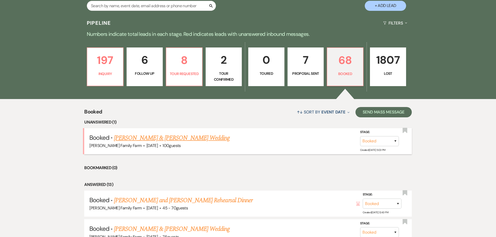
scroll to position [117, 0]
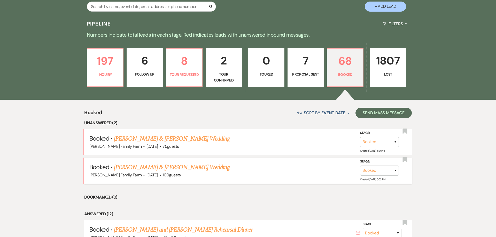
scroll to position [117, 0]
click at [180, 137] on link "[PERSON_NAME] & [PERSON_NAME] Wedding" at bounding box center [172, 138] width 116 height 9
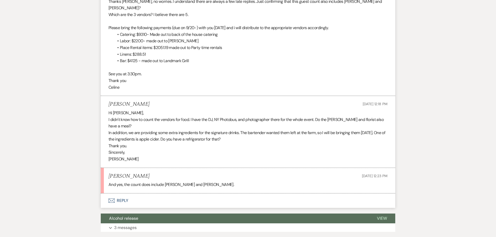
scroll to position [1113, 0]
click at [124, 194] on button "Envelope Reply" at bounding box center [248, 201] width 294 height 14
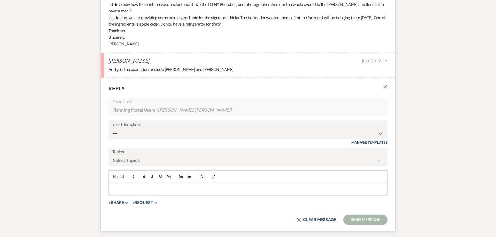
scroll to position [1228, 0]
click at [131, 186] on p at bounding box center [248, 189] width 271 height 6
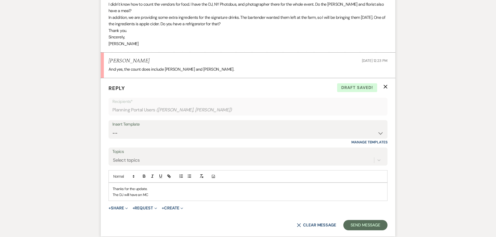
click at [152, 192] on p "The DJ will have an MC" at bounding box center [248, 195] width 271 height 6
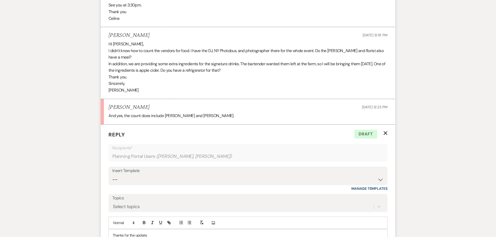
scroll to position [1189, 0]
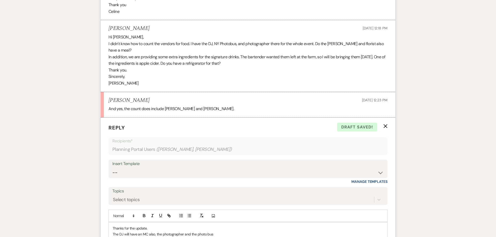
click at [215, 232] on p "The DJ will have an MC also, the photographer and the photo bus" at bounding box center [248, 235] width 271 height 6
click at [211, 232] on p "The DJ will have an MC also, the photographer and the photo bus, plus the 2 bar…" at bounding box center [248, 235] width 271 height 6
click at [340, 232] on p "The DJ will have an MC also, the photographer and the photo bus ( doe he come o…" at bounding box center [248, 235] width 271 height 6
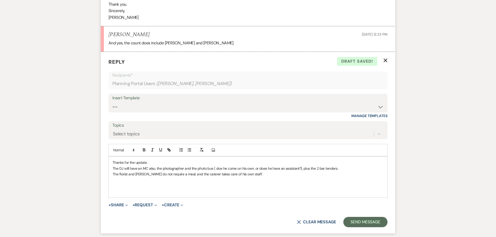
scroll to position [1248, 0]
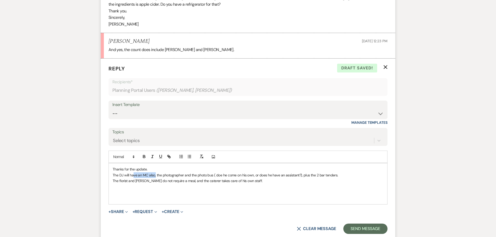
drag, startPoint x: 133, startPoint y: 163, endPoint x: 155, endPoint y: 163, distance: 22.2
click at [155, 172] on p "The DJ will have an MC also, the photographer and the photo bus ( doe he come o…" at bounding box center [248, 175] width 271 height 6
click at [204, 172] on p "The DJ will have an MC also, the photographer and the photo bus ( doe he come o…" at bounding box center [248, 175] width 271 height 6
click at [147, 172] on p "The DJ will have an MC also, the photographer and the photo bus ( doe he come o…" at bounding box center [248, 175] width 271 height 6
click at [177, 172] on p "The DJ will have an MC also, the photographer and the photo bus ( doe he come o…" at bounding box center [248, 175] width 271 height 6
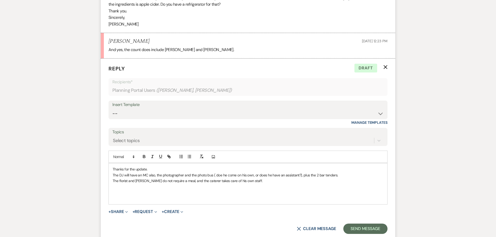
click at [202, 172] on p "The DJ will have an MC also, the photographer and the photo bus ( doe he come o…" at bounding box center [248, 175] width 271 height 6
click at [249, 178] on p "The florist and [PERSON_NAME] do not require a meal, and the caterer takes care…" at bounding box center [248, 181] width 271 height 6
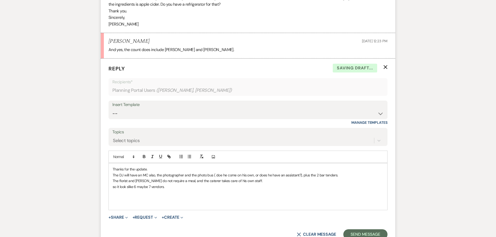
click at [127, 184] on p "so it look slike 6 maybe 7 vendors." at bounding box center [248, 187] width 271 height 6
click at [114, 184] on p "so it looks like 6 maybe 7 vendors." at bounding box center [248, 187] width 271 height 6
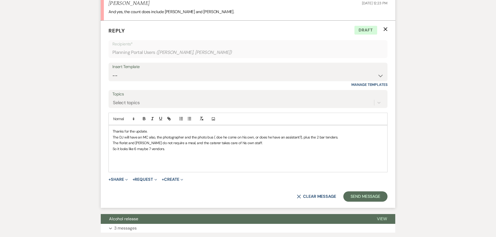
scroll to position [1301, 0]
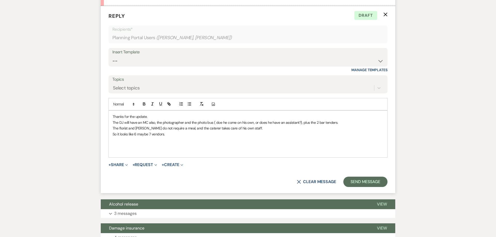
click at [182, 131] on p "So it looks like 6 maybe 7 vendors." at bounding box center [248, 134] width 271 height 6
click at [146, 143] on p at bounding box center [248, 146] width 271 height 6
click at [164, 143] on p "Yes we can accommodate the" at bounding box center [248, 146] width 271 height 6
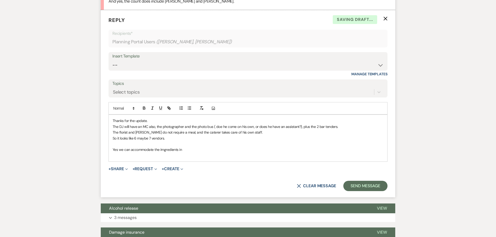
scroll to position [1294, 0]
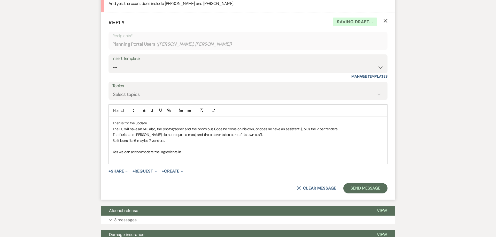
click at [196, 149] on p "Yes we can accommodate the ingredients in" at bounding box center [248, 152] width 271 height 6
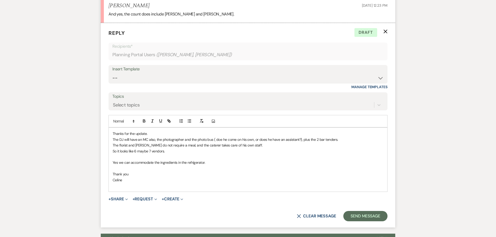
scroll to position [1281, 0]
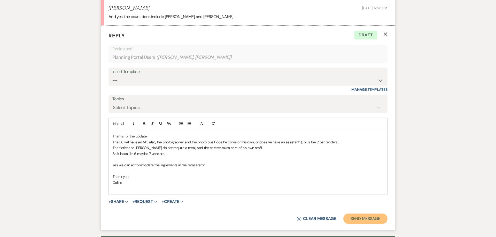
click at [354, 214] on button "Send Message" at bounding box center [365, 219] width 44 height 10
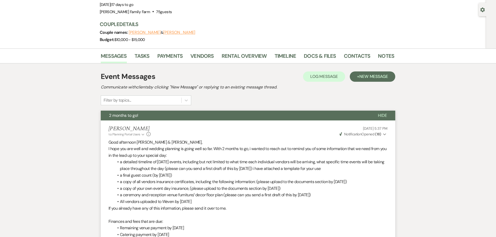
scroll to position [0, 0]
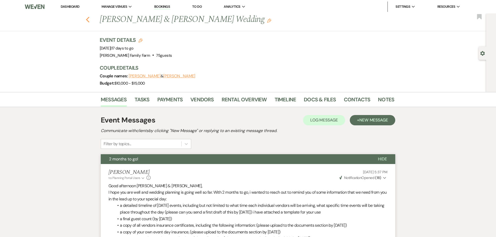
click at [88, 19] on use "button" at bounding box center [87, 20] width 3 height 6
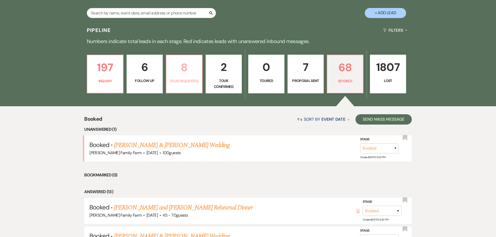
drag, startPoint x: 182, startPoint y: 75, endPoint x: 182, endPoint y: 77, distance: 2.8
click at [182, 75] on p "8" at bounding box center [183, 67] width 29 height 17
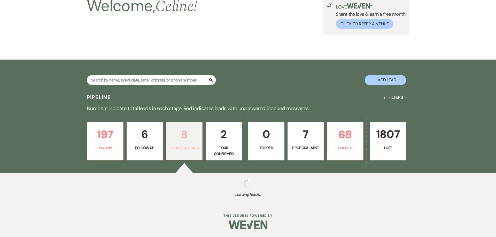
select select "2"
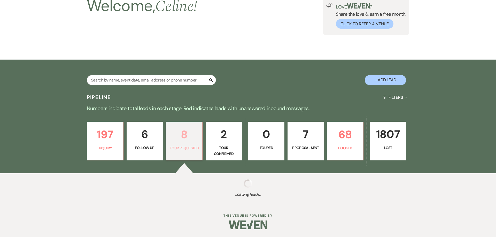
select select "2"
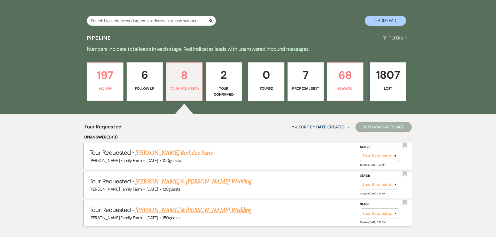
scroll to position [162, 0]
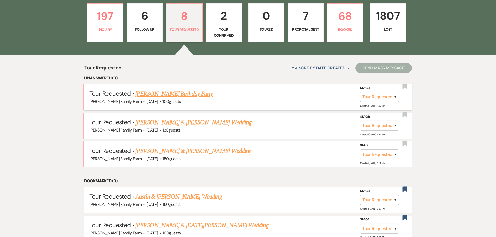
click at [164, 94] on link "[PERSON_NAME] Birthday Party" at bounding box center [173, 93] width 77 height 9
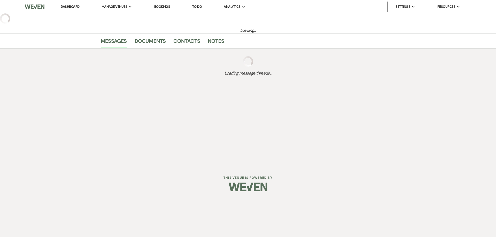
select select "2"
select select "4"
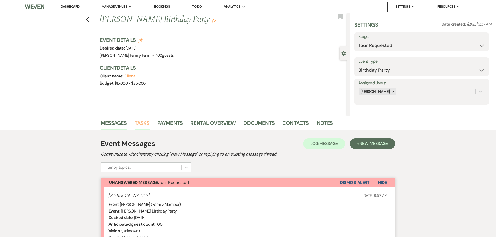
select select "5"
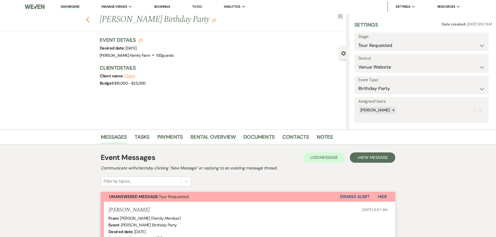
click at [88, 19] on icon "Previous" at bounding box center [88, 20] width 4 height 6
select select "2"
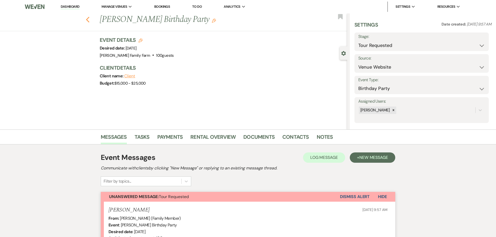
select select "2"
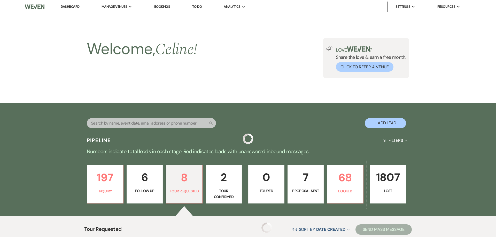
scroll to position [162, 0]
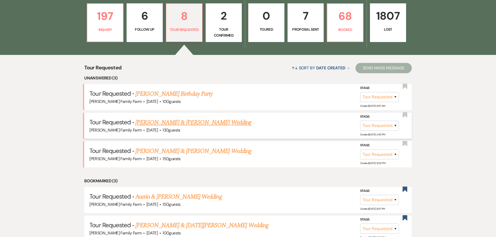
click at [152, 123] on link "[PERSON_NAME] & [PERSON_NAME] Wedding" at bounding box center [193, 122] width 116 height 9
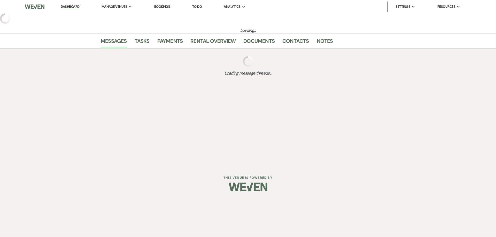
select select "2"
select select "5"
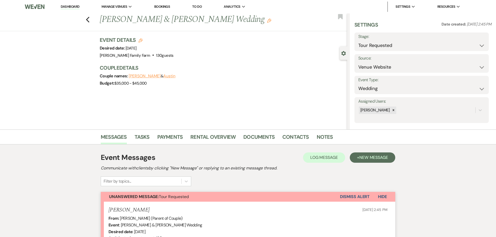
scroll to position [118, 0]
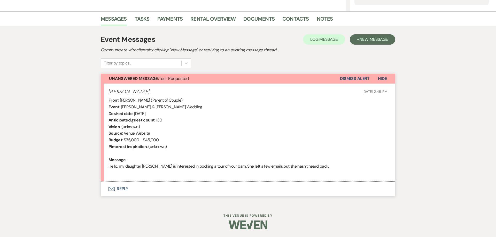
scroll to position [162, 0]
select select "2"
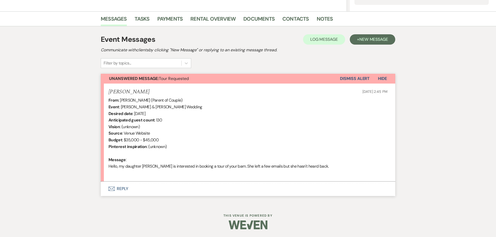
select select "2"
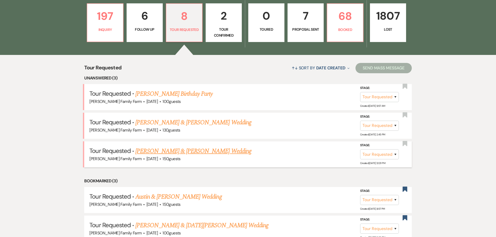
click at [157, 153] on link "[PERSON_NAME] & [PERSON_NAME] Wedding" at bounding box center [193, 151] width 116 height 9
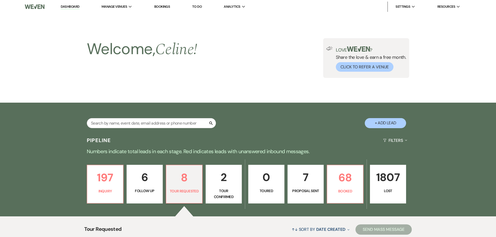
select select "2"
select select "5"
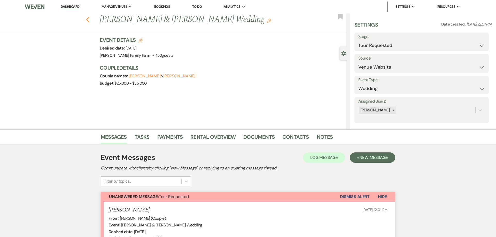
click at [88, 20] on icon "Previous" at bounding box center [88, 20] width 4 height 6
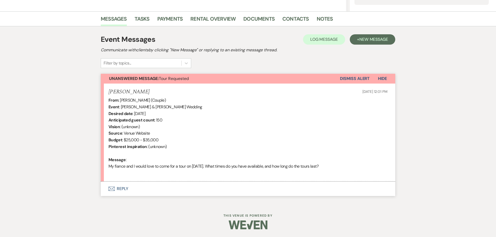
select select "2"
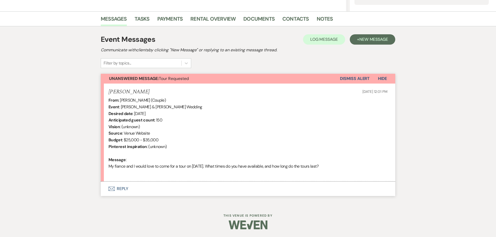
select select "2"
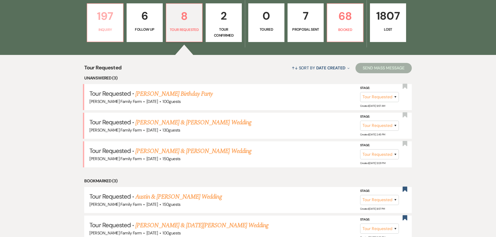
click at [107, 34] on link "197 Inquiry" at bounding box center [105, 22] width 37 height 39
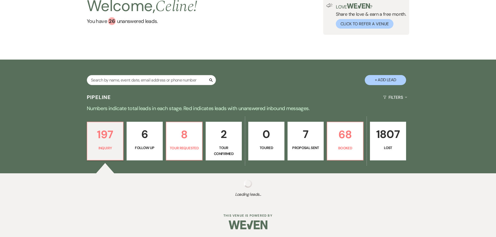
scroll to position [43, 0]
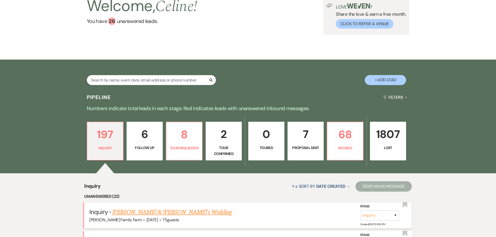
click at [136, 208] on link "[PERSON_NAME] & [PERSON_NAME]'s Wedding" at bounding box center [171, 212] width 119 height 9
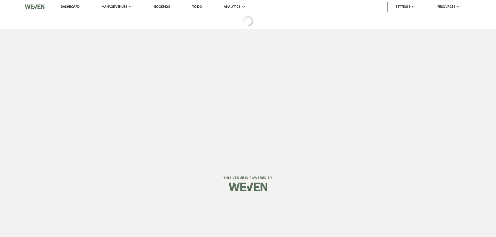
select select "5"
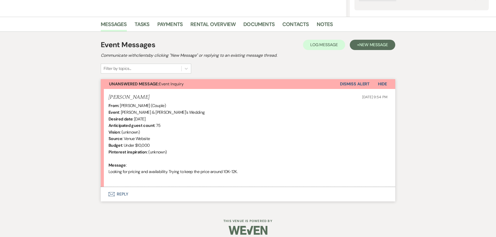
scroll to position [118, 0]
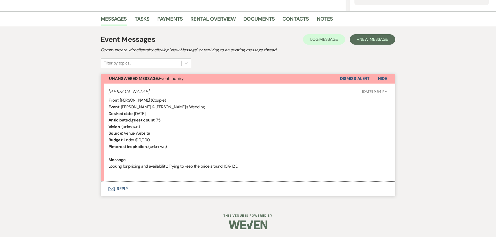
click at [122, 189] on button "Envelope Reply" at bounding box center [248, 189] width 294 height 14
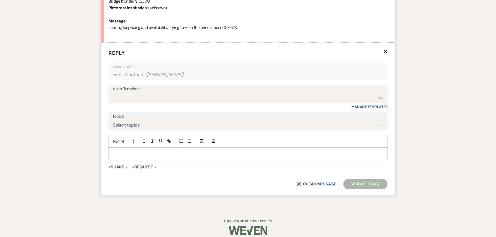
scroll to position [258, 0]
click at [112, 92] on select "-- Follow Up 1a. Non wedding request for info (Barn) 8. Proposal email Follow u…" at bounding box center [247, 97] width 271 height 10
select select "3857"
click option "1. First response (Wedding)" at bounding box center [0, 0] width 0 height 0
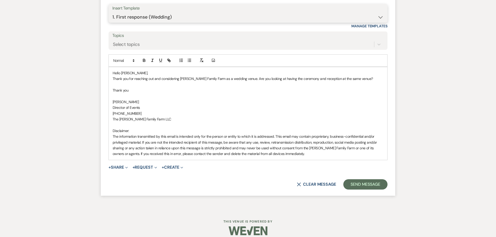
scroll to position [344, 0]
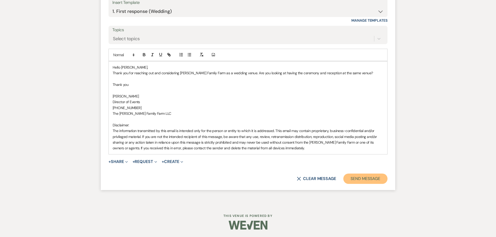
click at [359, 182] on button "Send Message" at bounding box center [365, 179] width 44 height 10
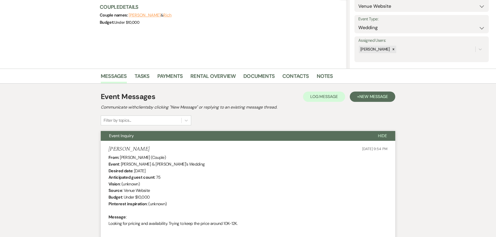
scroll to position [0, 0]
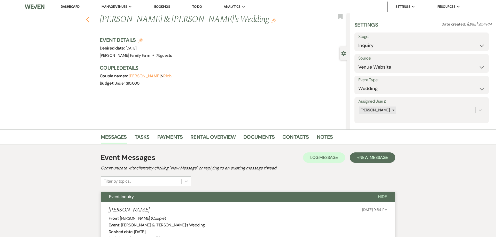
click at [88, 20] on icon "Previous" at bounding box center [88, 20] width 4 height 6
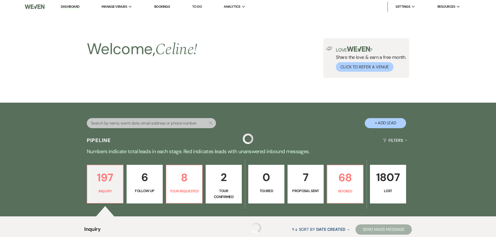
scroll to position [227, 0]
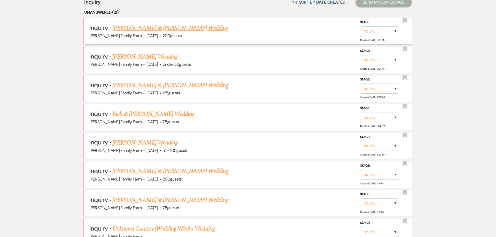
click at [124, 29] on link "[PERSON_NAME] & [PERSON_NAME] Wedding" at bounding box center [170, 27] width 116 height 9
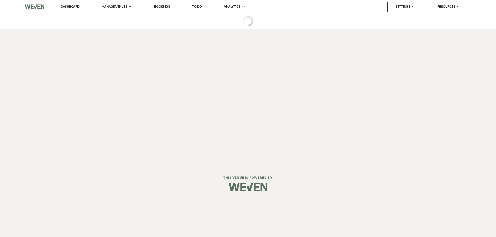
select select "5"
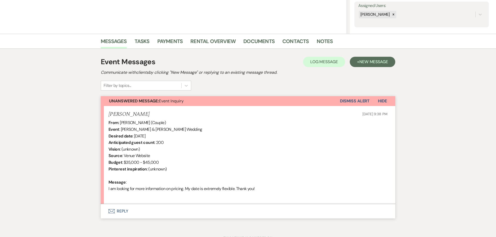
scroll to position [118, 0]
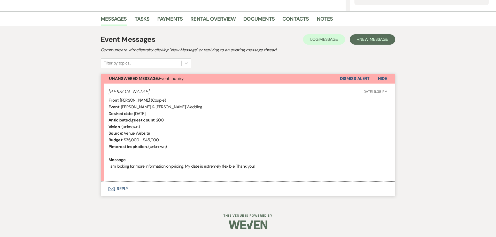
click at [126, 191] on button "Envelope Reply" at bounding box center [248, 189] width 294 height 14
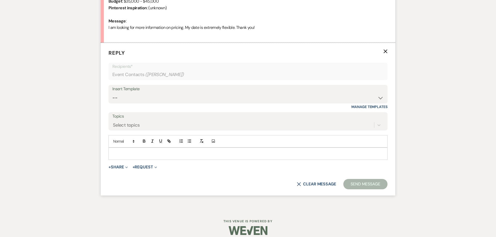
scroll to position [258, 0]
click at [112, 92] on select "-- Follow Up 1a. Non wedding request for info (Barn) 8. Proposal email Follow u…" at bounding box center [247, 97] width 271 height 10
select select "3857"
click option "1. First response (Wedding)" at bounding box center [0, 0] width 0 height 0
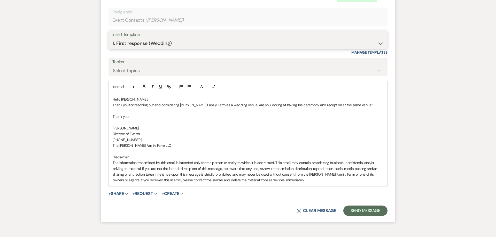
scroll to position [344, 0]
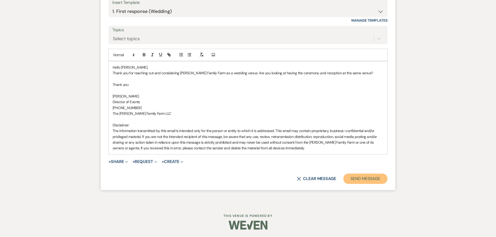
click at [357, 181] on button "Send Message" at bounding box center [365, 179] width 44 height 10
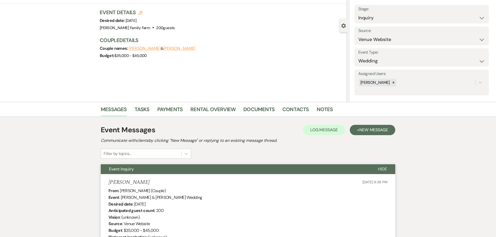
scroll to position [0, 0]
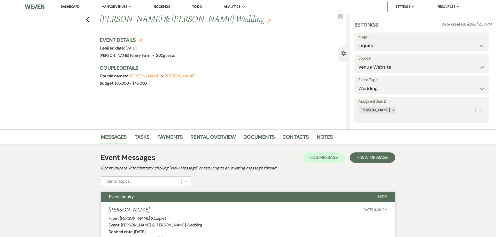
click at [88, 23] on div "Previous [PERSON_NAME] & [PERSON_NAME] Wedding Edit Bookmark" at bounding box center [171, 22] width 349 height 18
click at [88, 20] on icon "Previous" at bounding box center [88, 20] width 4 height 6
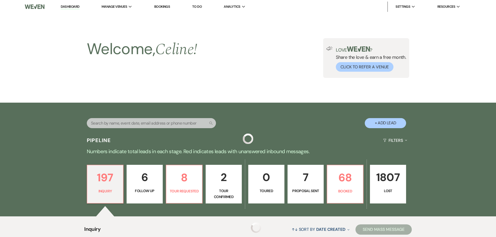
scroll to position [151, 0]
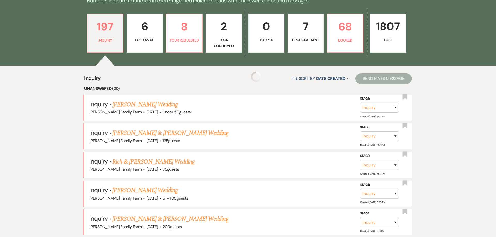
click at [142, 104] on link "[PERSON_NAME] Wedding" at bounding box center [144, 104] width 65 height 9
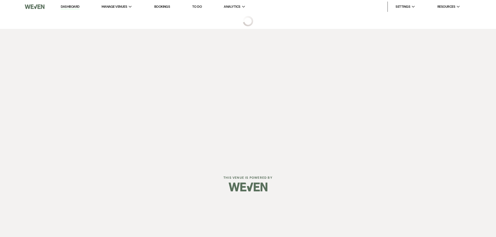
select select "2"
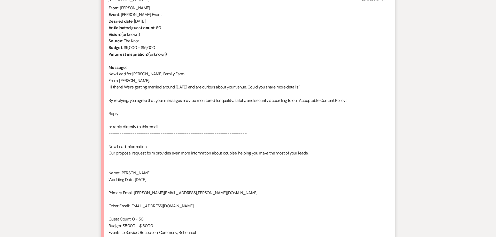
scroll to position [290, 0]
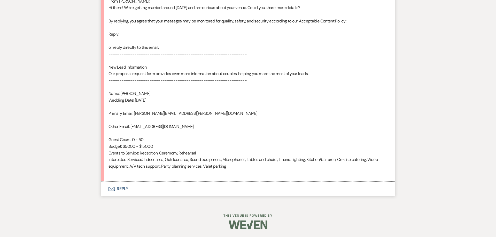
click at [120, 192] on button "Envelope Reply" at bounding box center [248, 189] width 294 height 14
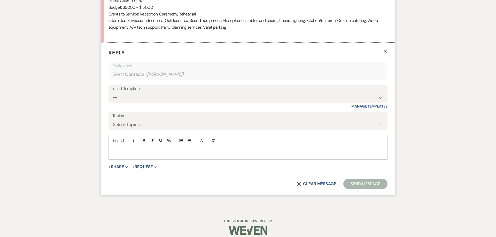
scroll to position [430, 0]
click at [112, 92] on select "-- Follow Up 1a. Non wedding request for info (Barn) 8. Proposal email Follow u…" at bounding box center [247, 97] width 271 height 10
select select "3857"
click option "1. First response (Wedding)" at bounding box center [0, 0] width 0 height 0
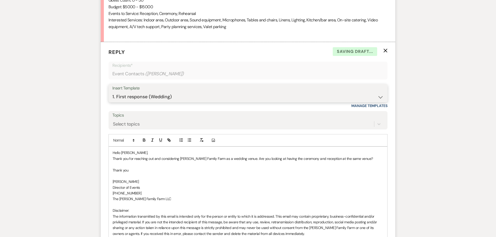
scroll to position [515, 0]
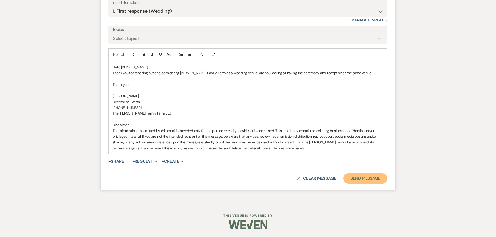
click at [361, 180] on button "Send Message" at bounding box center [365, 178] width 44 height 10
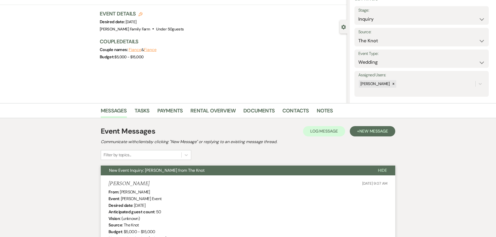
scroll to position [0, 0]
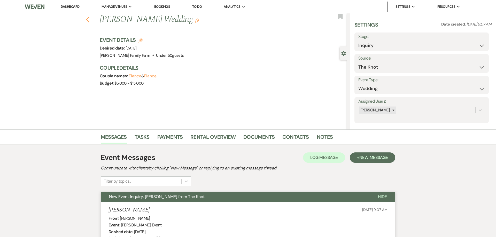
click at [89, 21] on use "button" at bounding box center [87, 20] width 3 height 6
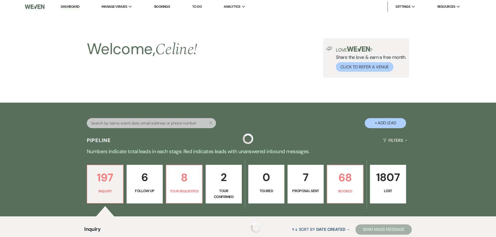
scroll to position [178, 0]
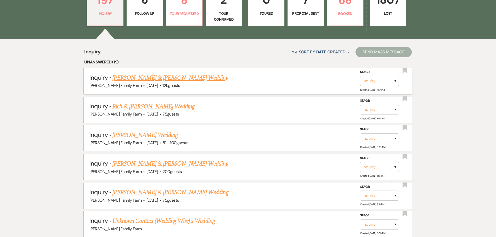
click at [136, 80] on link "[PERSON_NAME] & [PERSON_NAME] Wedding" at bounding box center [170, 77] width 116 height 9
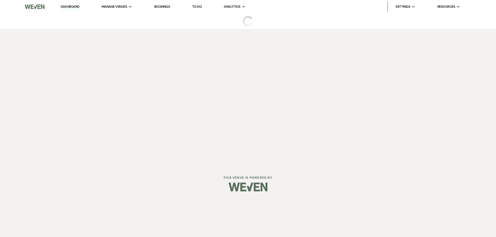
select select "5"
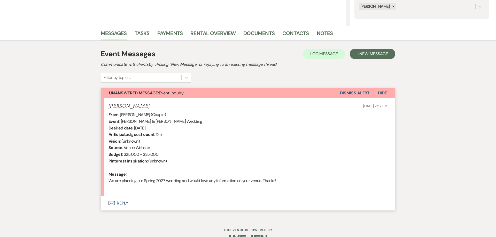
scroll to position [105, 0]
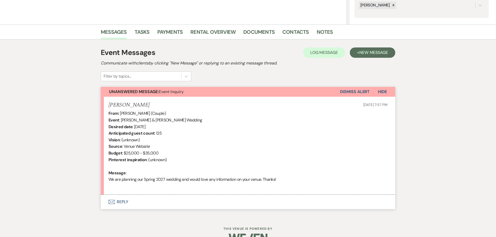
click at [122, 202] on button "Envelope Reply" at bounding box center [248, 202] width 294 height 14
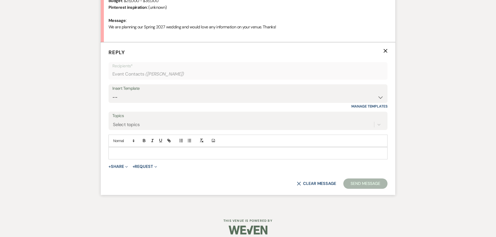
scroll to position [258, 0]
click at [112, 92] on select "-- Follow Up 1a. Non wedding request for info (Barn) 8. Proposal email Follow u…" at bounding box center [247, 97] width 271 height 10
select select "3857"
click option "1. First response (Wedding)" at bounding box center [0, 0] width 0 height 0
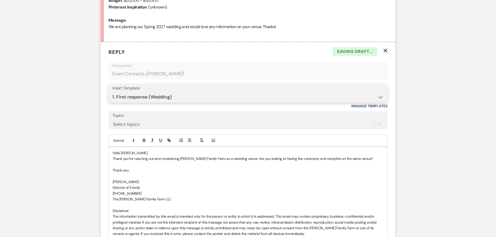
scroll to position [344, 0]
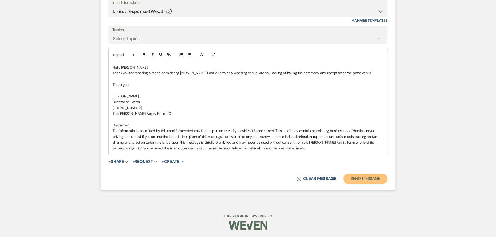
click at [364, 178] on button "Send Message" at bounding box center [365, 179] width 44 height 10
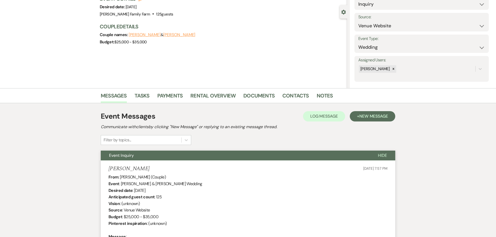
scroll to position [0, 0]
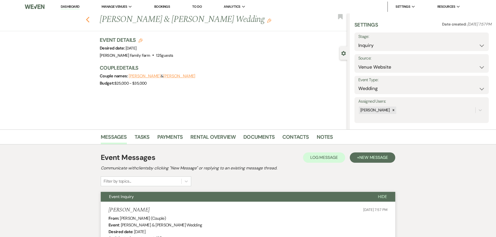
click at [88, 20] on use "button" at bounding box center [87, 20] width 3 height 6
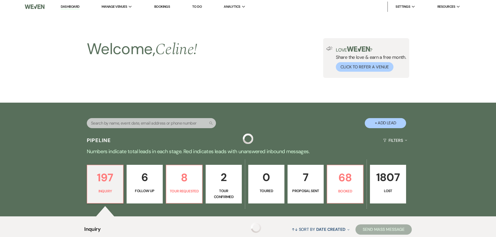
scroll to position [178, 0]
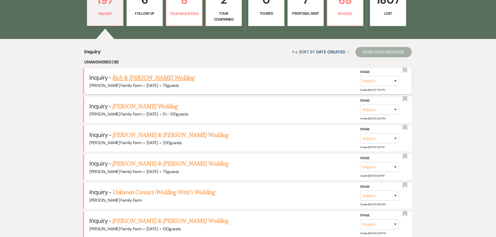
click at [169, 76] on link "Rich & [PERSON_NAME] Wedding" at bounding box center [153, 77] width 82 height 9
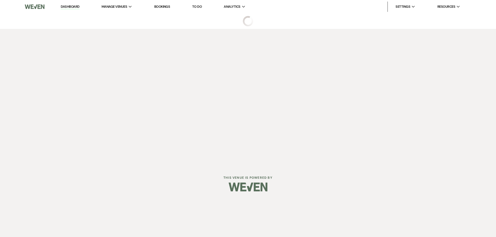
select select "5"
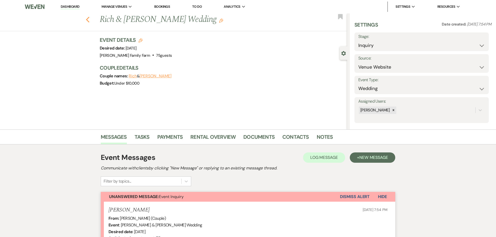
click at [86, 20] on icon "Previous" at bounding box center [88, 20] width 4 height 6
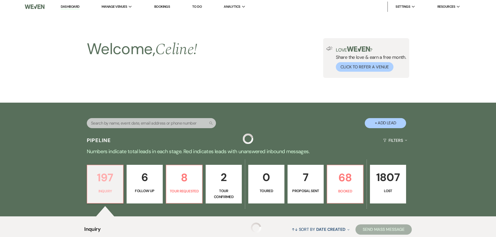
scroll to position [178, 0]
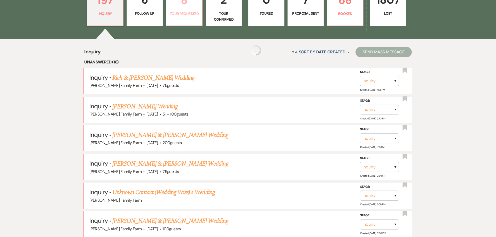
click at [184, 14] on p "Tour Requested" at bounding box center [183, 14] width 29 height 6
select select "2"
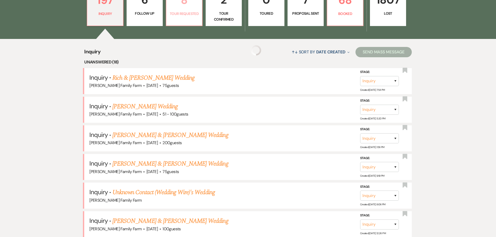
select select "2"
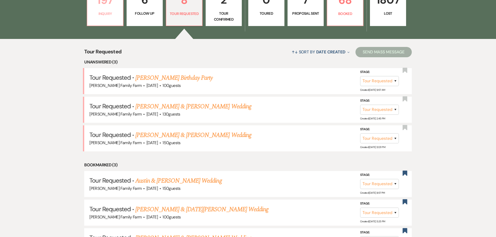
click at [97, 6] on p "197" at bounding box center [104, -1] width 29 height 17
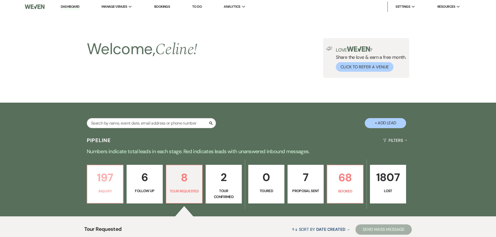
select select "5"
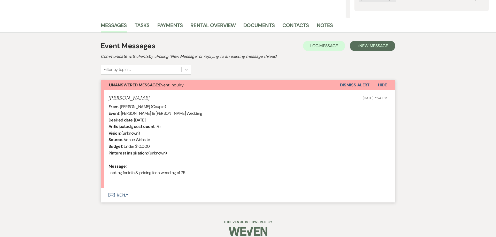
scroll to position [118, 0]
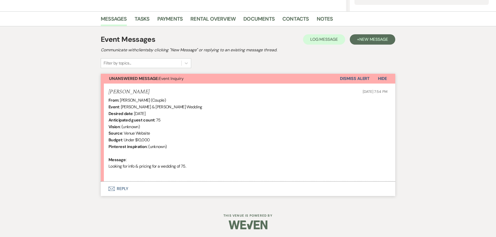
click at [123, 192] on button "Envelope Reply" at bounding box center [248, 189] width 294 height 14
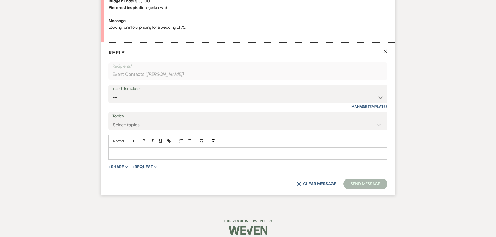
scroll to position [258, 0]
click at [112, 92] on select "-- Follow Up 1a. Non wedding request for info (Barn) 8. Proposal email Follow u…" at bounding box center [247, 97] width 271 height 10
select select "3857"
click option "1. First response (Wedding)" at bounding box center [0, 0] width 0 height 0
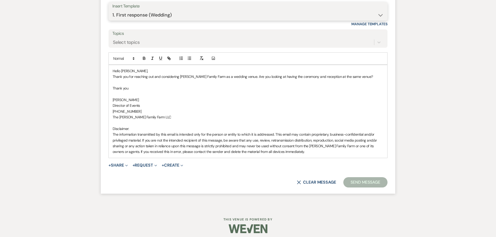
scroll to position [344, 0]
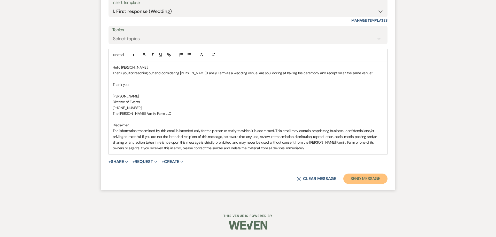
click at [365, 180] on button "Send Message" at bounding box center [365, 179] width 44 height 10
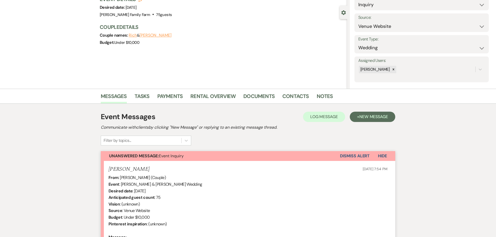
scroll to position [0, 0]
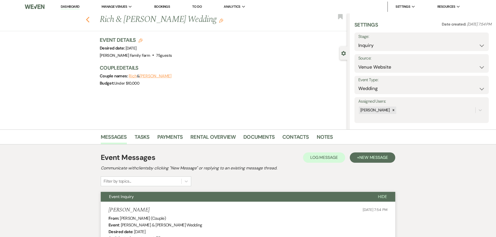
click at [89, 20] on icon "Previous" at bounding box center [88, 20] width 4 height 6
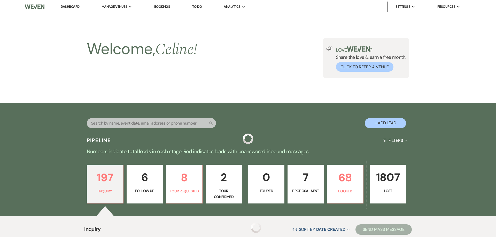
scroll to position [178, 0]
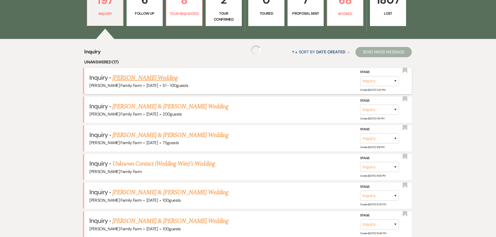
click at [150, 78] on link "[PERSON_NAME] Wedding" at bounding box center [144, 77] width 65 height 9
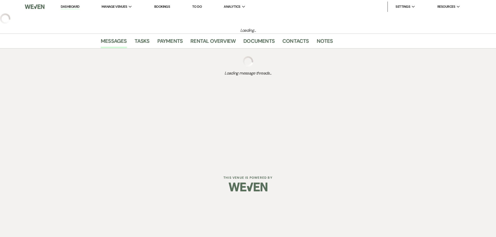
select select "2"
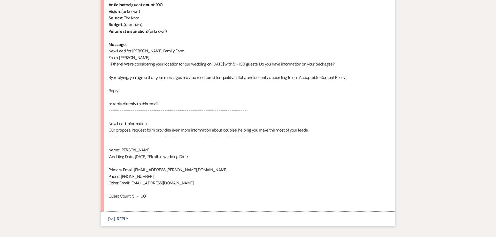
scroll to position [237, 0]
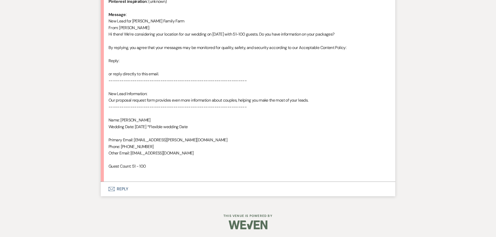
click at [121, 188] on button "Envelope Reply" at bounding box center [248, 189] width 294 height 14
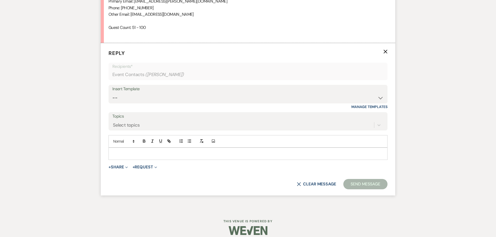
scroll to position [403, 0]
click at [112, 92] on select "-- Follow Up 1a. Non wedding request for info (Barn) 8. Proposal email Follow u…" at bounding box center [247, 97] width 271 height 10
select select "3857"
click option "1. First response (Wedding)" at bounding box center [0, 0] width 0 height 0
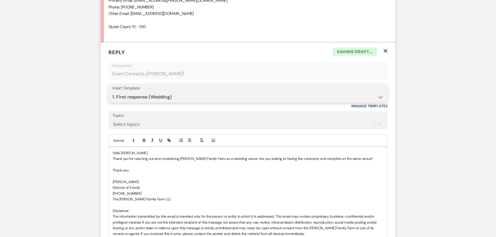
scroll to position [489, 0]
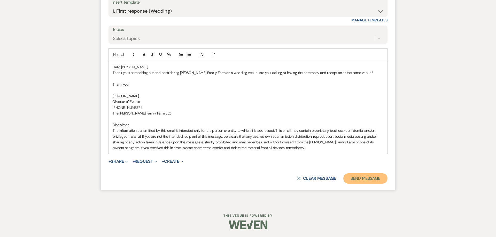
click at [368, 180] on button "Send Message" at bounding box center [365, 178] width 44 height 10
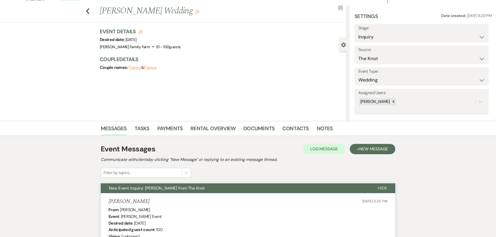
scroll to position [0, 0]
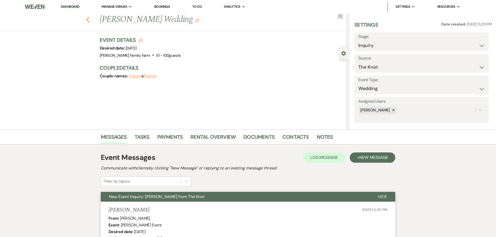
click at [88, 18] on use "button" at bounding box center [87, 20] width 3 height 6
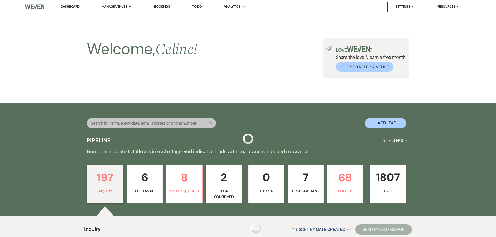
scroll to position [178, 0]
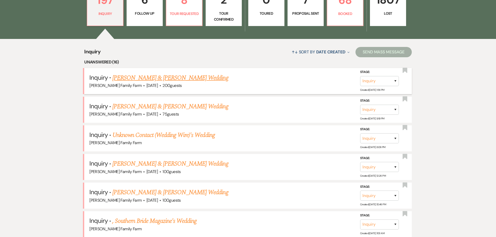
click at [160, 78] on link "[PERSON_NAME] & [PERSON_NAME] Wedding" at bounding box center [170, 77] width 116 height 9
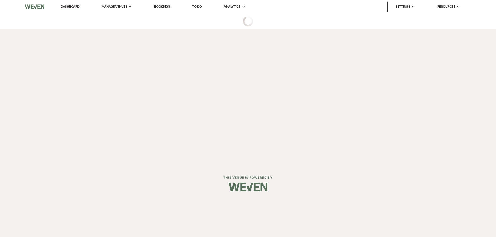
select select "5"
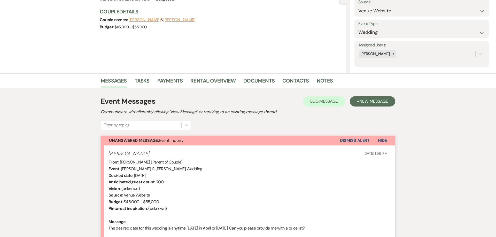
scroll to position [118, 0]
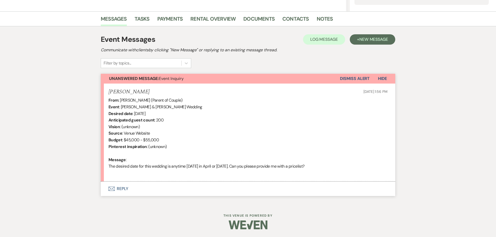
click at [122, 188] on button "Envelope Reply" at bounding box center [248, 189] width 294 height 14
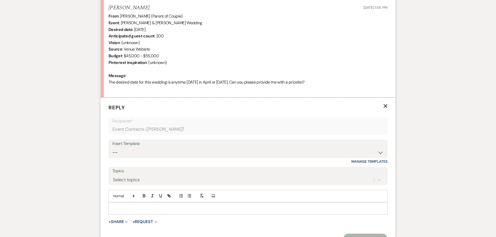
scroll to position [232, 0]
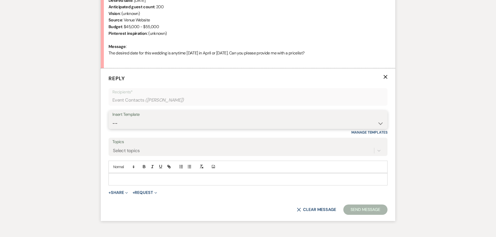
click at [112, 118] on select "-- Follow Up 1a. Non wedding request for info (Barn) 8. Proposal email Follow u…" at bounding box center [247, 123] width 271 height 10
select select "3857"
click option "1. First response (Wedding)" at bounding box center [0, 0] width 0 height 0
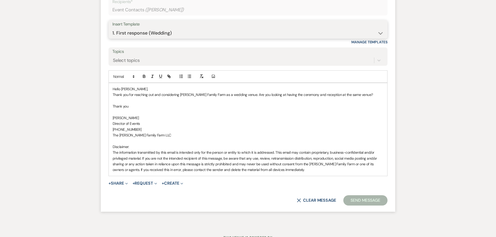
scroll to position [324, 0]
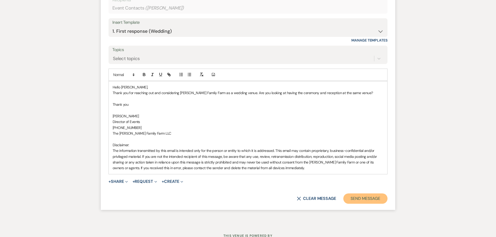
click at [358, 197] on button "Send Message" at bounding box center [365, 199] width 44 height 10
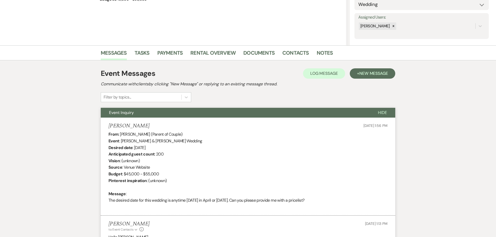
scroll to position [0, 0]
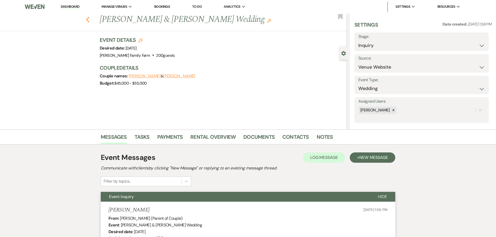
click at [89, 21] on icon "Previous" at bounding box center [88, 20] width 4 height 6
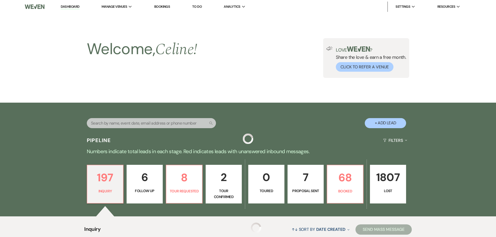
scroll to position [178, 0]
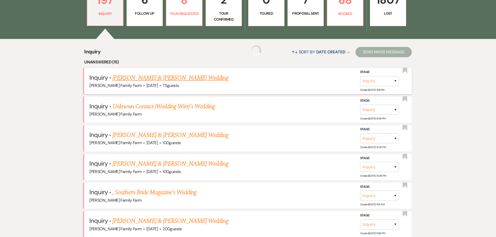
click at [142, 76] on link "[PERSON_NAME] & [PERSON_NAME] Wedding" at bounding box center [170, 77] width 116 height 9
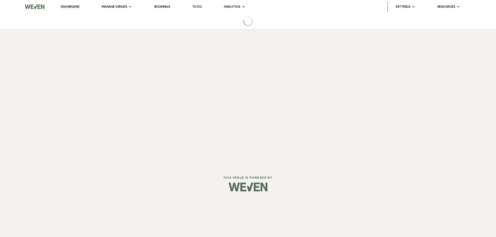
select select "5"
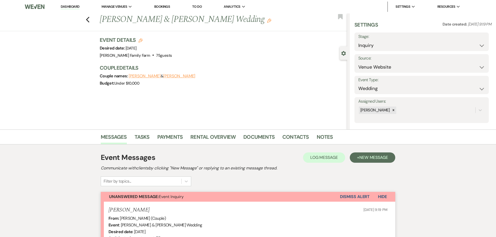
scroll to position [118, 0]
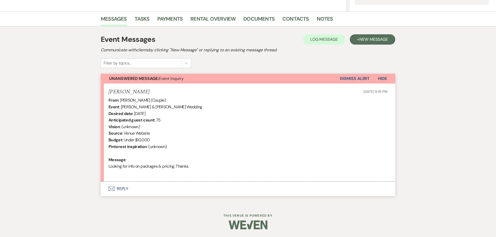
click at [122, 188] on button "Envelope Reply" at bounding box center [248, 189] width 294 height 14
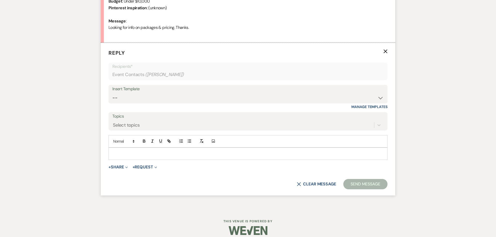
scroll to position [258, 0]
click at [112, 92] on select "-- Follow Up 1a. Non wedding request for info (Barn) 8. Proposal email Follow u…" at bounding box center [247, 97] width 271 height 10
select select "3857"
click option "1. First response (Wedding)" at bounding box center [0, 0] width 0 height 0
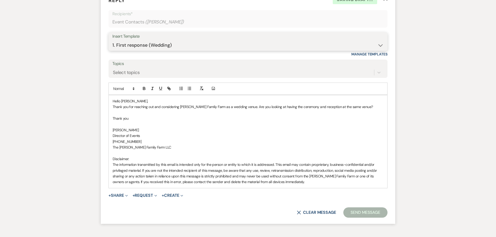
scroll to position [344, 0]
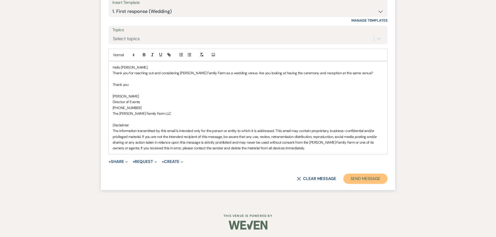
click at [364, 179] on button "Send Message" at bounding box center [365, 179] width 44 height 10
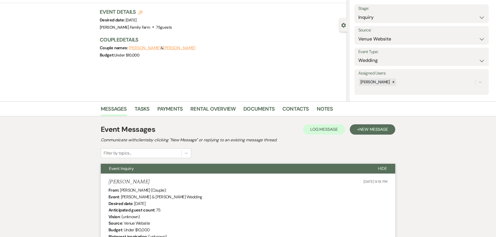
scroll to position [0, 0]
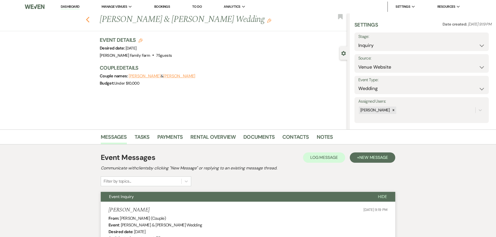
click at [88, 20] on icon "Previous" at bounding box center [88, 20] width 4 height 6
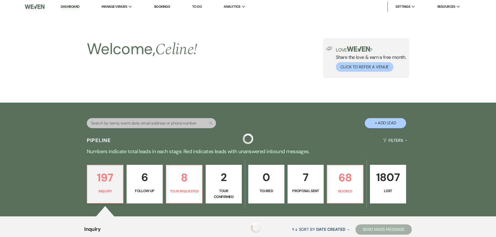
scroll to position [171, 0]
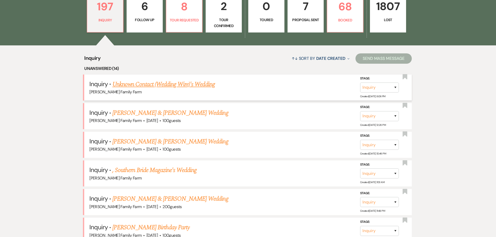
click at [127, 85] on link "Unknown Contact (Wedding Wire)'s Wedding" at bounding box center [163, 84] width 102 height 9
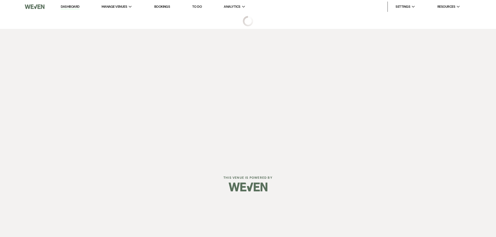
select select "3"
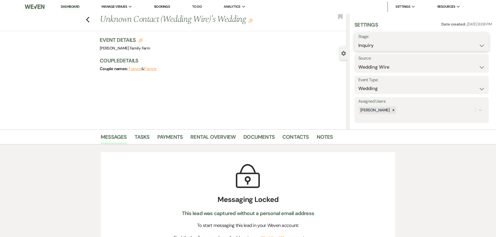
click at [358, 41] on select "Inquiry Follow Up Tour Requested Tour Confirmed Toured Proposal Sent Booked Lost" at bounding box center [421, 46] width 126 height 10
select select "8"
click option "Lost" at bounding box center [0, 0] width 0 height 0
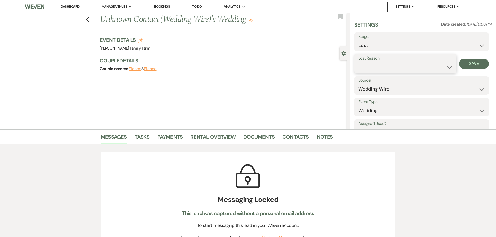
click at [358, 62] on select "Booked Elsewhere Budget Date Unavailable No Response Not a Good Match Capacity …" at bounding box center [405, 67] width 94 height 10
select select "3"
click option "Spam (hidden)" at bounding box center [0, 0] width 0 height 0
click at [470, 65] on button "Save" at bounding box center [474, 64] width 30 height 10
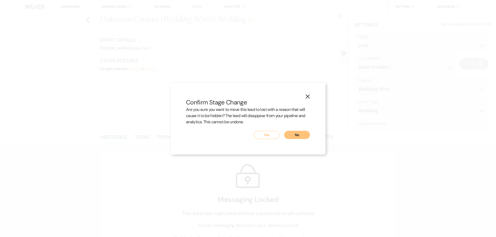
click at [266, 133] on button "Yes" at bounding box center [266, 135] width 26 height 8
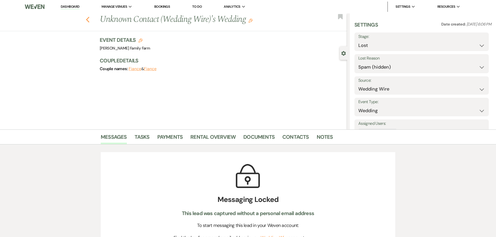
click at [86, 19] on use "button" at bounding box center [87, 20] width 3 height 6
select select "8"
select select "3"
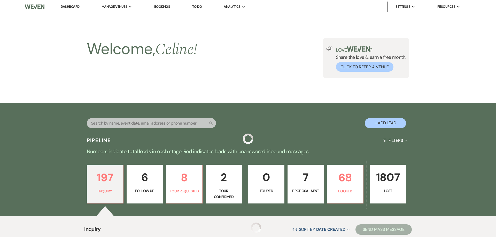
scroll to position [171, 0]
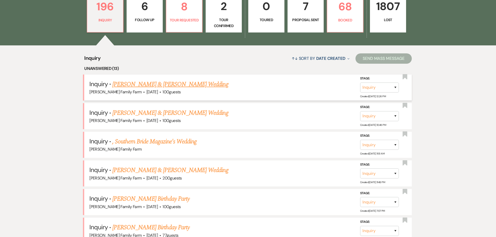
click at [137, 85] on link "[PERSON_NAME] & [PERSON_NAME] Wedding" at bounding box center [170, 84] width 116 height 9
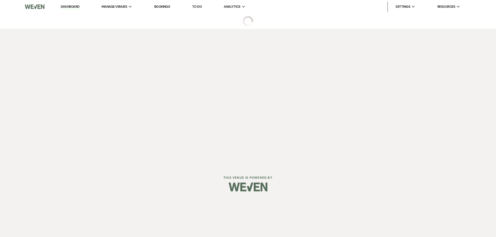
select select "5"
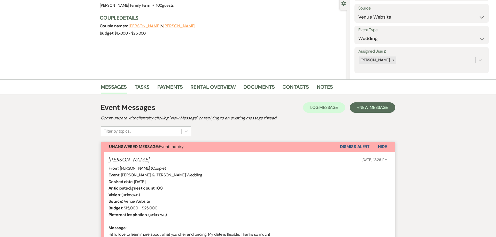
scroll to position [118, 0]
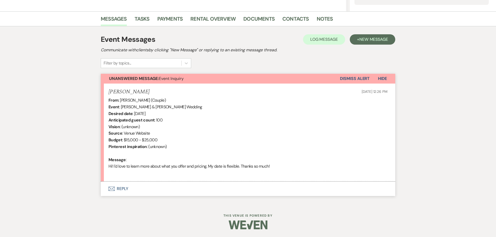
click at [125, 190] on button "Envelope Reply" at bounding box center [248, 189] width 294 height 14
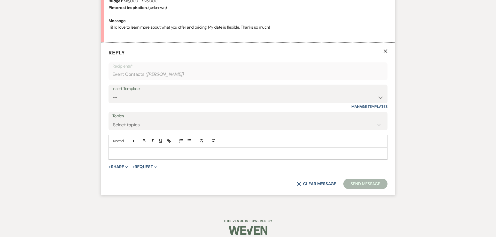
scroll to position [258, 0]
click at [112, 92] on select "-- Follow Up 1a. Non wedding request for info (Barn) 8. Proposal email Follow u…" at bounding box center [247, 97] width 271 height 10
select select "3857"
click option "1. First response (Wedding)" at bounding box center [0, 0] width 0 height 0
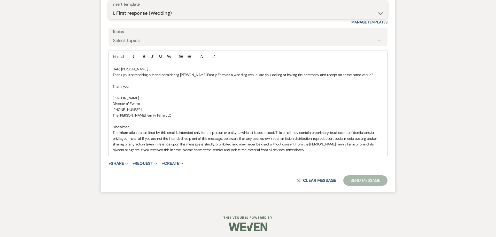
scroll to position [344, 0]
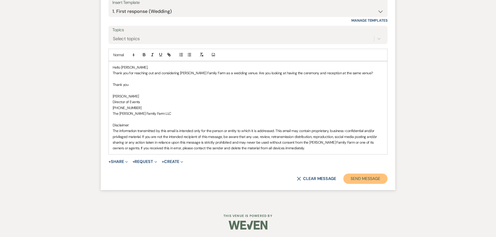
click at [360, 179] on button "Send Message" at bounding box center [365, 179] width 44 height 10
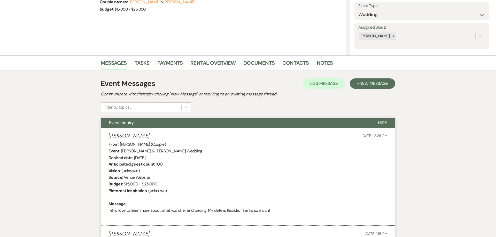
scroll to position [0, 0]
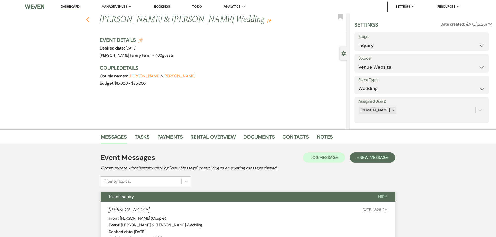
click at [88, 22] on use "button" at bounding box center [87, 20] width 3 height 6
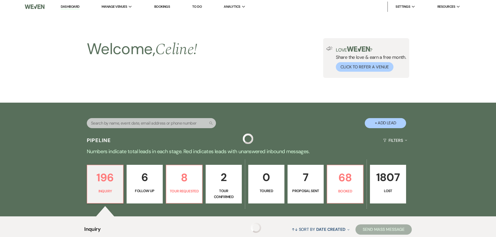
scroll to position [171, 0]
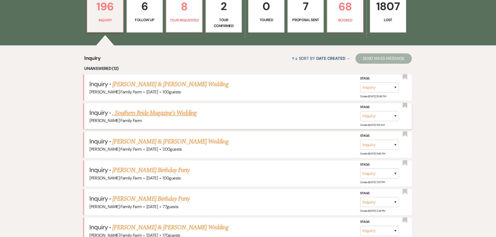
click at [142, 115] on link ", Southern Bride Magazine's Wedding" at bounding box center [154, 112] width 84 height 9
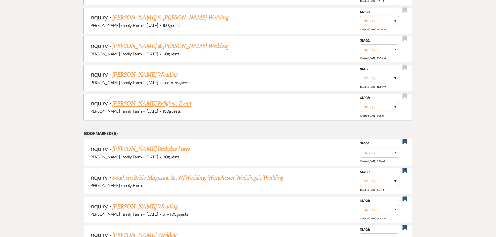
click at [136, 106] on link "[PERSON_NAME] Religious Event" at bounding box center [151, 103] width 79 height 9
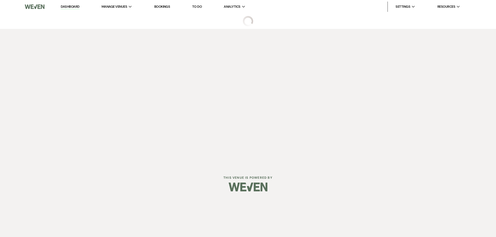
select select "5"
select select "12"
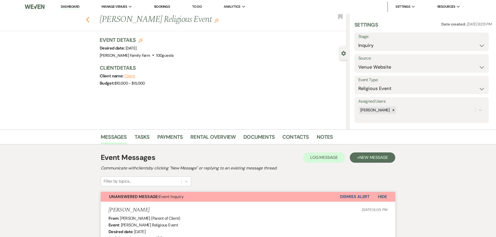
click at [88, 21] on use "button" at bounding box center [87, 20] width 3 height 6
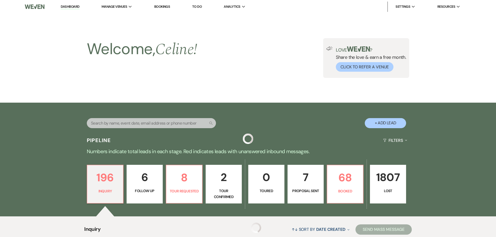
scroll to position [20, 0]
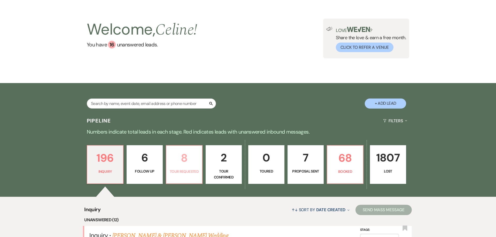
click at [182, 164] on p "8" at bounding box center [183, 157] width 29 height 17
select select "2"
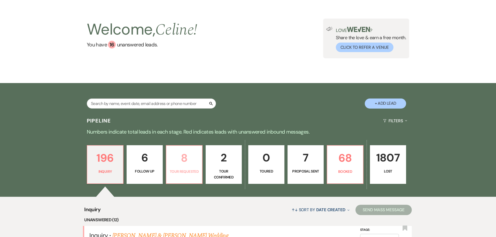
select select "2"
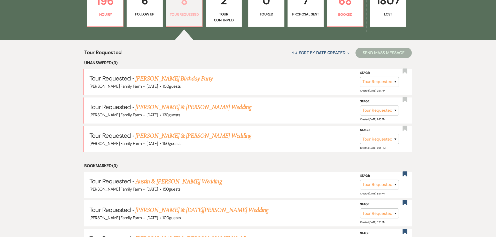
scroll to position [178, 0]
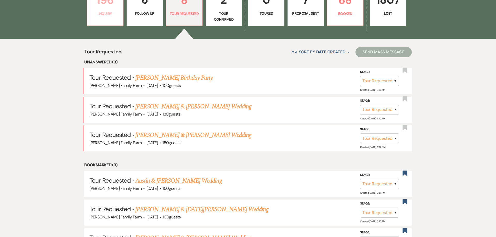
click at [109, 14] on p "Inquiry" at bounding box center [104, 14] width 29 height 6
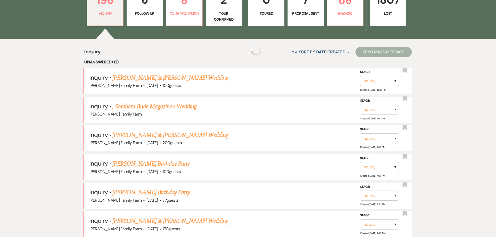
scroll to position [310, 0]
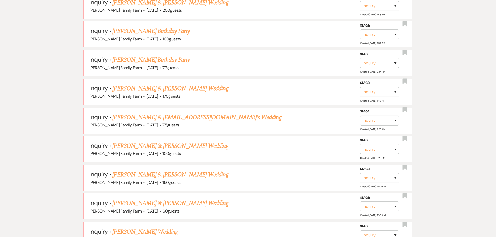
select select "2"
click option "Tour Requested" at bounding box center [0, 0] width 0 height 0
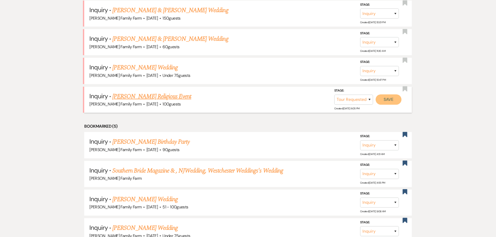
click at [394, 100] on button "Save" at bounding box center [388, 99] width 26 height 10
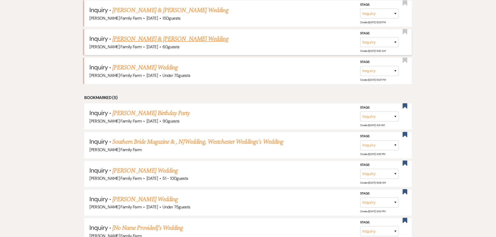
click at [173, 39] on link "[PERSON_NAME] & [PERSON_NAME] Wedding" at bounding box center [170, 38] width 116 height 9
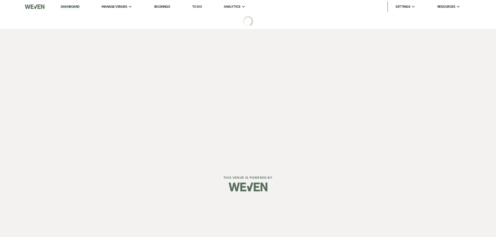
select select "5"
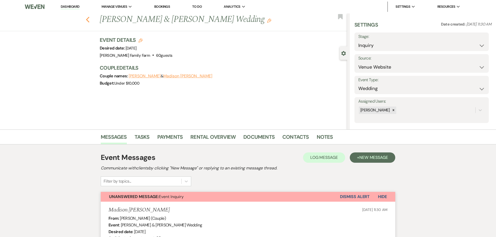
click at [87, 20] on use "button" at bounding box center [87, 20] width 3 height 6
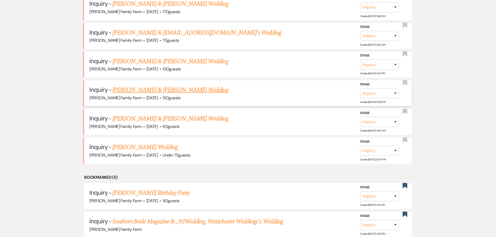
scroll to position [369, 0]
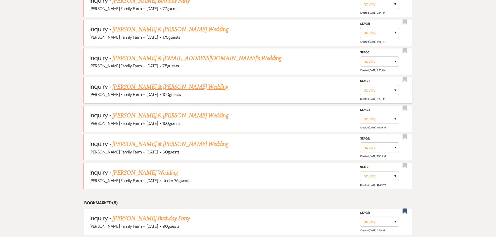
click at [160, 86] on link "[PERSON_NAME] & [PERSON_NAME] Wedding" at bounding box center [170, 86] width 116 height 9
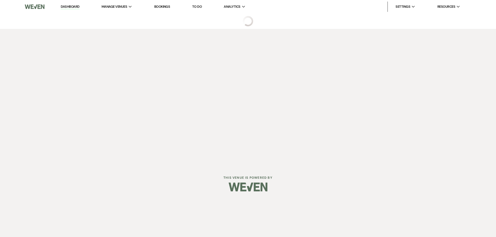
select select "5"
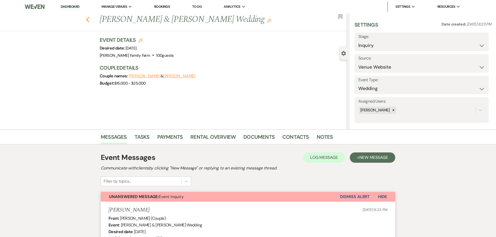
click at [88, 20] on use "button" at bounding box center [87, 20] width 3 height 6
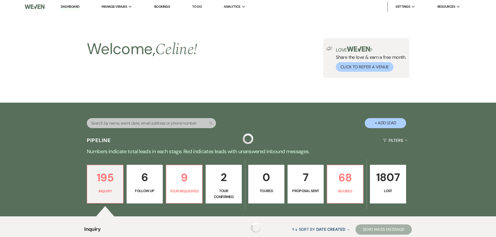
scroll to position [369, 0]
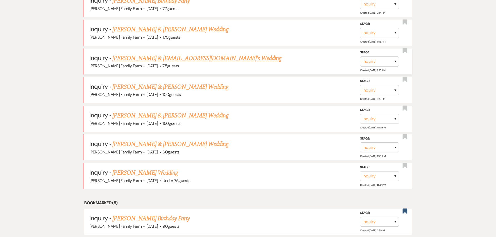
click at [129, 58] on link "[PERSON_NAME] & [EMAIL_ADDRESS][DOMAIN_NAME]'s Wedding" at bounding box center [196, 58] width 169 height 9
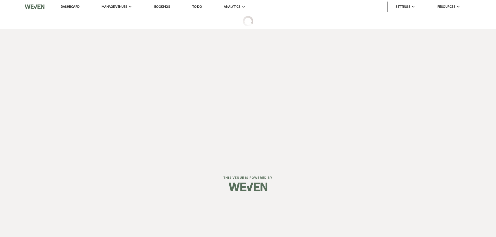
select select "5"
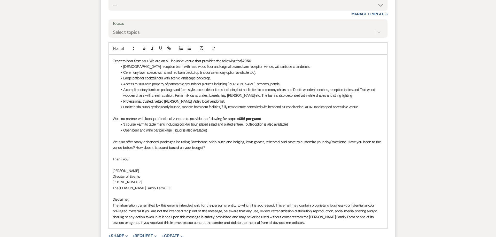
scroll to position [541, 0]
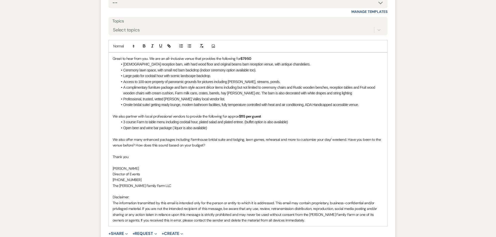
click at [243, 116] on strong "$115 per guest" at bounding box center [250, 116] width 22 height 5
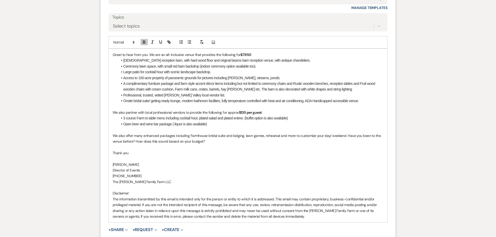
scroll to position [547, 0]
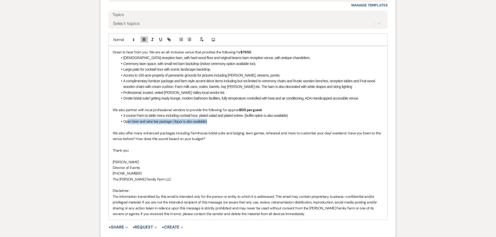
drag, startPoint x: 215, startPoint y: 122, endPoint x: 128, endPoint y: 121, distance: 87.8
click at [128, 121] on li "Open beer and wine bar package ( liquor is also available)" at bounding box center [250, 122] width 265 height 6
click at [124, 123] on li "Open beer and wine bar package ( liquor is also available)" at bounding box center [250, 122] width 265 height 6
drag, startPoint x: 219, startPoint y: 122, endPoint x: 122, endPoint y: 119, distance: 96.3
click at [122, 119] on li "Full open beer and wine bar package ( liquor is also available)" at bounding box center [250, 122] width 265 height 6
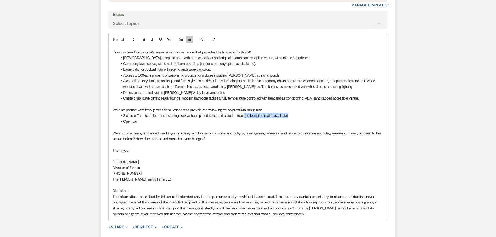
drag, startPoint x: 294, startPoint y: 117, endPoint x: 242, endPoint y: 119, distance: 51.4
click at [244, 116] on li "3 course Farm to table menu including cocktail hour, plated salad and plated en…" at bounding box center [250, 116] width 265 height 6
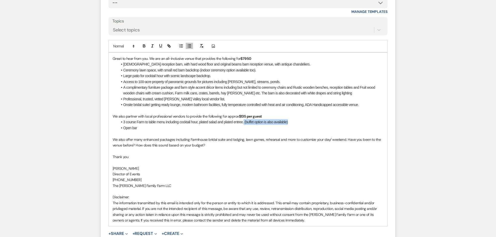
click at [148, 127] on li "Open bar" at bounding box center [250, 128] width 265 height 6
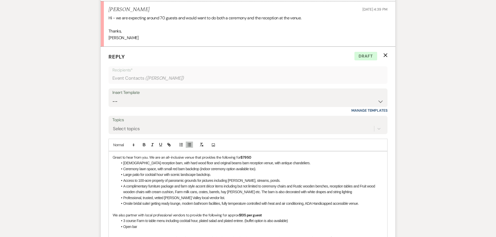
scroll to position [435, 0]
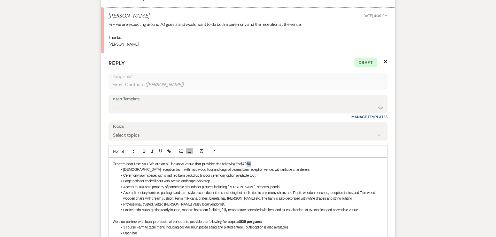
drag, startPoint x: 252, startPoint y: 163, endPoint x: 247, endPoint y: 165, distance: 5.8
click at [247, 165] on p "Great to hear from you. We are an all-inclusive venue that provides the followi…" at bounding box center [248, 164] width 271 height 6
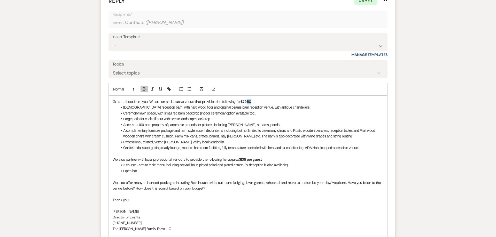
scroll to position [507, 0]
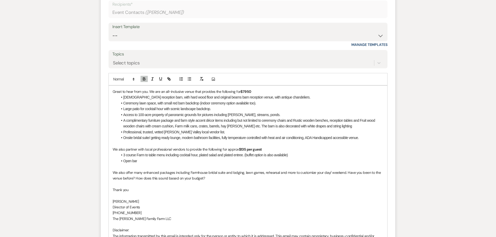
click at [256, 96] on li "[DEMOGRAPHIC_DATA] reception barn, with hard wood floor and original beams barn…" at bounding box center [250, 97] width 265 height 6
drag, startPoint x: 252, startPoint y: 91, endPoint x: 245, endPoint y: 92, distance: 7.0
click at [245, 92] on p "Great to hear from you. We are an all-inclusive venue that provides the followi…" at bounding box center [248, 92] width 271 height 6
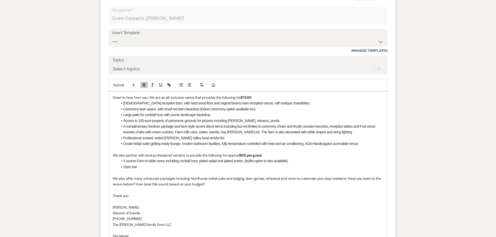
scroll to position [501, 0]
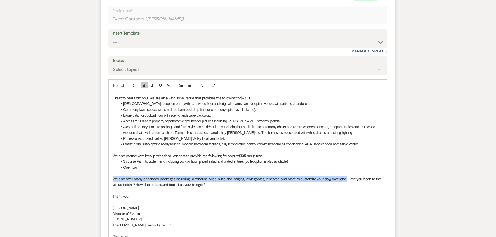
drag, startPoint x: 345, startPoint y: 179, endPoint x: 104, endPoint y: 178, distance: 241.1
click at [109, 178] on div "Great to hear from you. We are an all-inclusive venue that provides the followi…" at bounding box center [248, 179] width 278 height 174
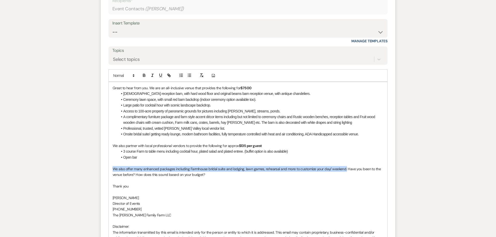
scroll to position [514, 0]
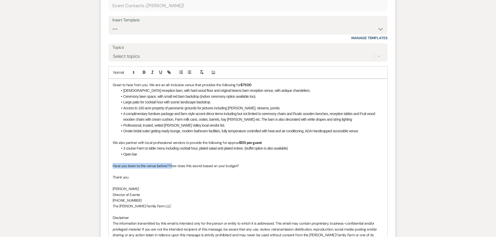
drag, startPoint x: 164, startPoint y: 165, endPoint x: 104, endPoint y: 164, distance: 59.4
click at [109, 164] on div "Great to hear from you. We are an all-inclusive venue that provides the followi…" at bounding box center [248, 163] width 278 height 168
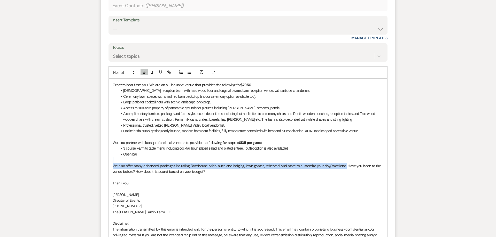
drag, startPoint x: 345, startPoint y: 166, endPoint x: 87, endPoint y: 163, distance: 258.1
click at [109, 163] on div "Great to hear from you. We are an all-inclusive venue that provides the followi…" at bounding box center [248, 166] width 278 height 174
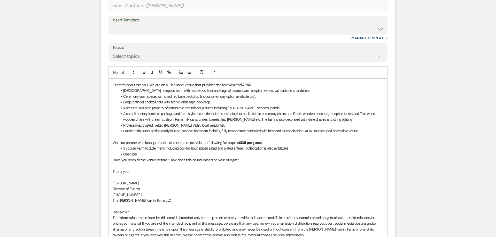
click at [227, 154] on li "Open bar" at bounding box center [250, 155] width 265 height 6
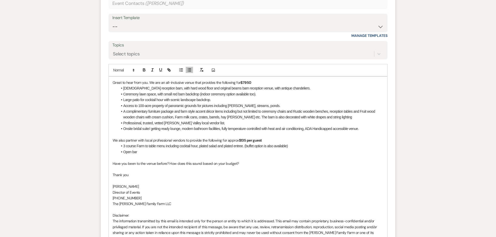
scroll to position [521, 0]
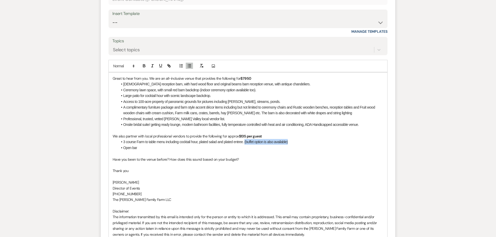
drag, startPoint x: 289, startPoint y: 142, endPoint x: 244, endPoint y: 142, distance: 44.7
click at [244, 142] on li "3 course Farm to table menu including cocktail hour, plated salad and plated en…" at bounding box center [250, 142] width 265 height 6
drag, startPoint x: 244, startPoint y: 142, endPoint x: 119, endPoint y: 141, distance: 125.2
click at [119, 141] on li "3 course Farm to table menu including cocktail hour, plated salad and plated en…" at bounding box center [250, 142] width 265 height 6
click at [202, 137] on p "We also partner with local professional vendors to provide the following for ap…" at bounding box center [248, 136] width 271 height 6
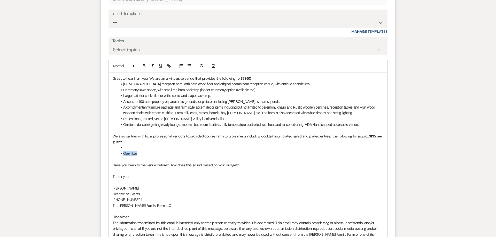
drag, startPoint x: 140, startPoint y: 156, endPoint x: 123, endPoint y: 155, distance: 17.1
click at [123, 155] on li "Open bar" at bounding box center [250, 154] width 265 height 6
click at [201, 137] on p "We also partner with local professional vendors to provide3 course Farm to tabl…" at bounding box center [248, 139] width 271 height 12
drag, startPoint x: 247, startPoint y: 136, endPoint x: 329, endPoint y: 138, distance: 81.9
click at [329, 138] on p "We also partner with local professional vendors to provide 3 course Farm to tab…" at bounding box center [248, 139] width 271 height 12
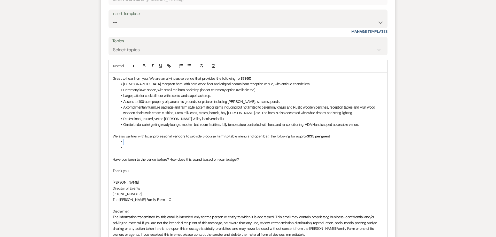
click at [109, 138] on div "Great to hear from you. We are an all-inclusive venue that provides the followi…" at bounding box center [248, 157] width 278 height 168
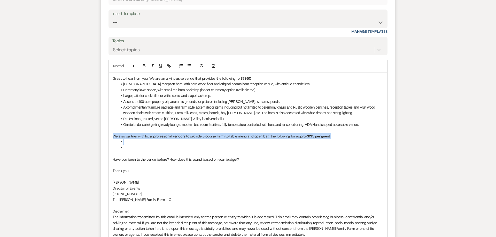
click at [123, 148] on li at bounding box center [250, 148] width 265 height 6
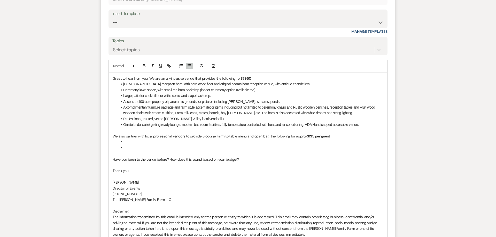
click at [126, 147] on li at bounding box center [250, 148] width 265 height 6
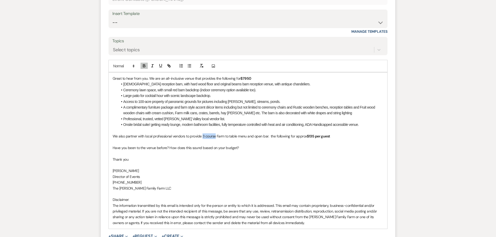
drag, startPoint x: 202, startPoint y: 138, endPoint x: 215, endPoint y: 138, distance: 12.6
click at [215, 138] on p "We also partner with local professional vendors to provide 3 course Farm to tab…" at bounding box center [248, 136] width 271 height 6
drag, startPoint x: 256, startPoint y: 137, endPoint x: 275, endPoint y: 137, distance: 18.6
click at [275, 137] on p "We also partner with local professional vendors to provide Farm to table menu a…" at bounding box center [248, 136] width 271 height 6
drag, startPoint x: 298, startPoint y: 136, endPoint x: 279, endPoint y: 137, distance: 18.6
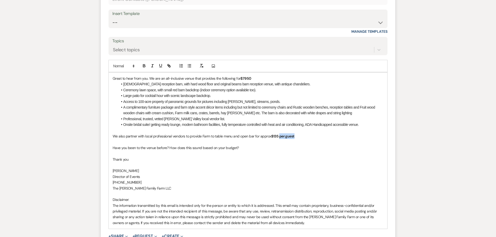
click at [279, 137] on p "We also partner with local professional vendors to provide Farm to table menu a…" at bounding box center [248, 136] width 271 height 6
click at [243, 163] on p at bounding box center [248, 165] width 271 height 6
drag, startPoint x: 169, startPoint y: 149, endPoint x: 109, endPoint y: 147, distance: 60.2
click at [109, 147] on div "Great to hear from you. We are an all-inclusive venue that provides the followi…" at bounding box center [248, 151] width 278 height 156
drag, startPoint x: 169, startPoint y: 147, endPoint x: 105, endPoint y: 150, distance: 64.1
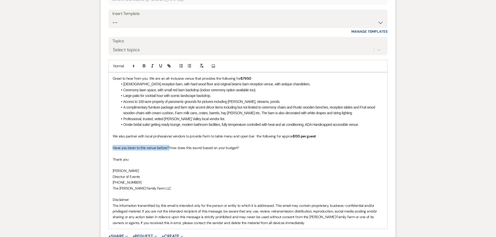
click at [109, 150] on div "Great to hear from you. We are an all-inclusive venue that provides the followi…" at bounding box center [248, 151] width 278 height 156
click at [188, 148] on p "How does this sound based on your budget?" at bounding box center [248, 148] width 271 height 6
click at [161, 169] on p "[PERSON_NAME]" at bounding box center [248, 171] width 271 height 6
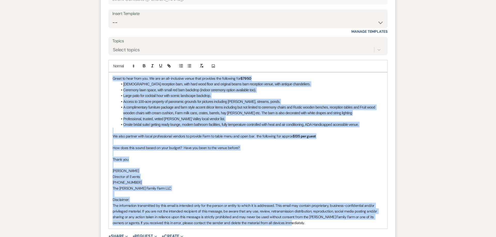
drag, startPoint x: 280, startPoint y: 222, endPoint x: 97, endPoint y: 71, distance: 237.9
click at [109, 73] on div "Great to hear from you. We are an all-inclusive venue that provides the followi…" at bounding box center [248, 151] width 278 height 156
copy div "Lorem ip dolo sita con. Ad eli se doe-temporinc utlab etdo magnaali eni adminim…"
click at [184, 179] on p "Director of Events" at bounding box center [248, 177] width 271 height 6
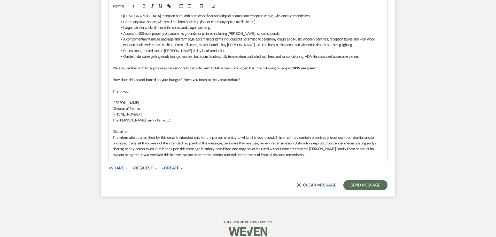
scroll to position [593, 0]
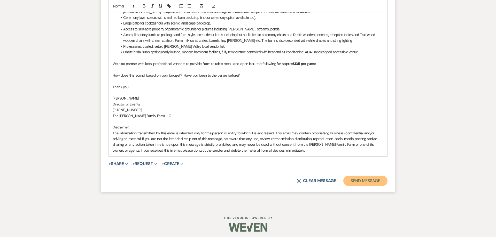
click at [355, 182] on button "Send Message" at bounding box center [365, 181] width 44 height 10
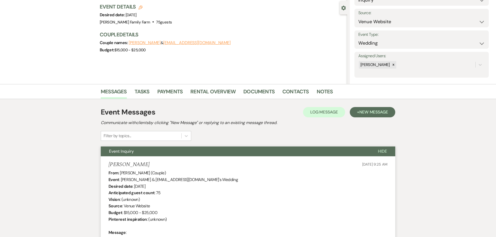
scroll to position [0, 0]
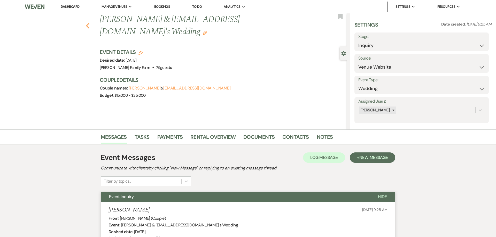
click at [86, 23] on icon "Previous" at bounding box center [88, 26] width 4 height 6
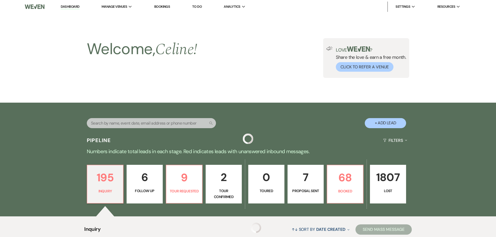
scroll to position [369, 0]
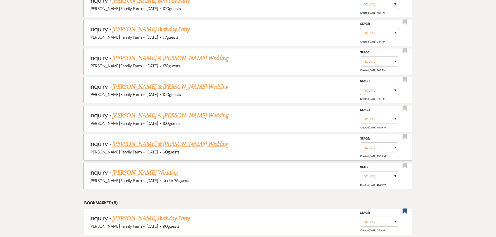
click at [164, 140] on link "[PERSON_NAME] & [PERSON_NAME] Wedding" at bounding box center [170, 144] width 116 height 9
select select "5"
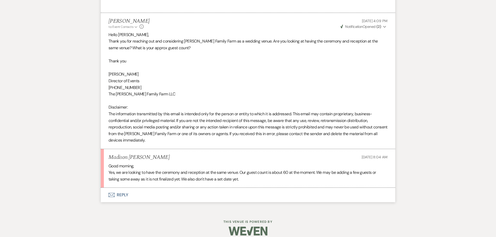
scroll to position [287, 0]
click at [125, 196] on button "Envelope Reply" at bounding box center [248, 195] width 294 height 14
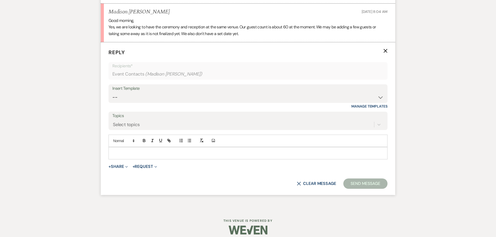
scroll to position [433, 0]
click at [124, 154] on p at bounding box center [248, 153] width 271 height 6
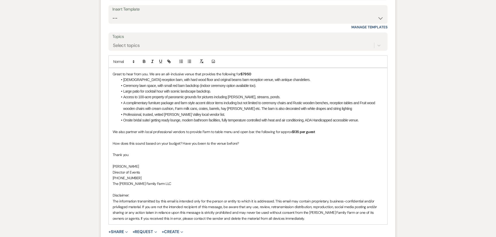
scroll to position [582, 0]
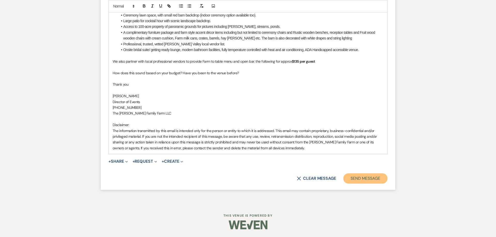
drag, startPoint x: 376, startPoint y: 179, endPoint x: 369, endPoint y: 177, distance: 6.5
click at [376, 179] on button "Send Message" at bounding box center [365, 178] width 44 height 10
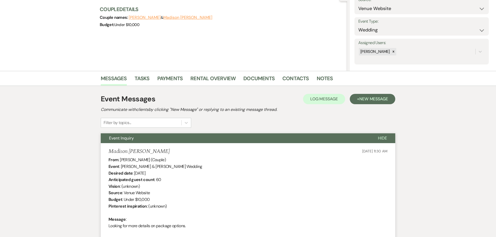
scroll to position [0, 0]
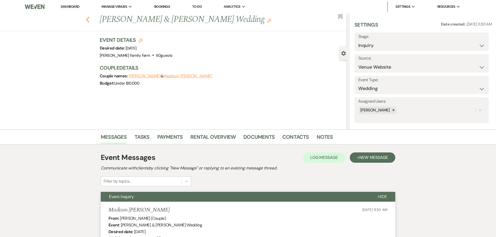
click at [88, 20] on icon "Previous" at bounding box center [88, 20] width 4 height 6
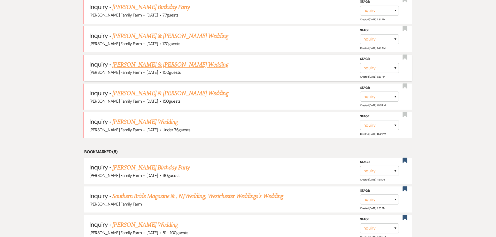
scroll to position [385, 0]
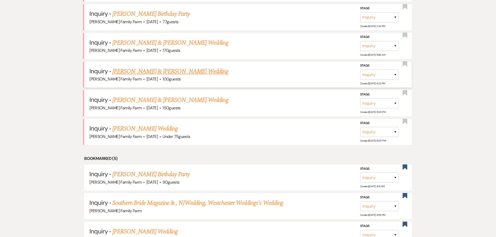
click at [150, 71] on link "[PERSON_NAME] & [PERSON_NAME] Wedding" at bounding box center [170, 71] width 116 height 9
select select "5"
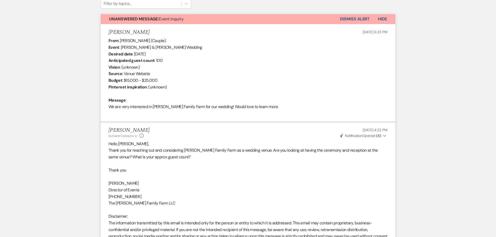
scroll to position [293, 0]
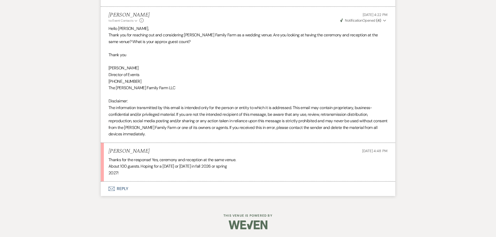
click at [122, 192] on button "Envelope Reply" at bounding box center [248, 189] width 294 height 14
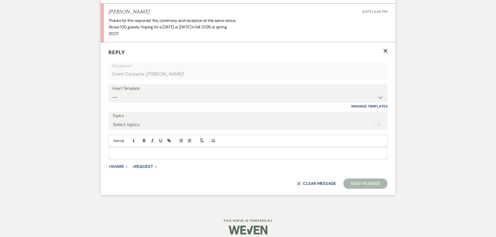
scroll to position [433, 0]
click at [119, 153] on p at bounding box center [248, 153] width 271 height 6
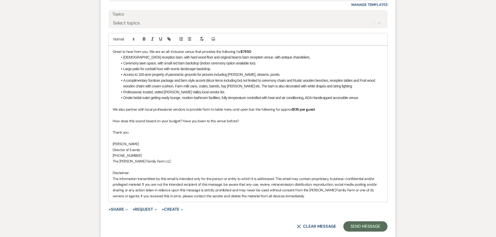
scroll to position [538, 0]
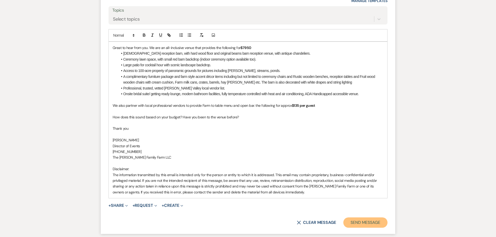
click at [362, 223] on button "Send Message" at bounding box center [365, 223] width 44 height 10
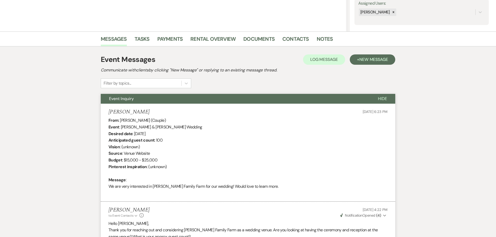
scroll to position [0, 0]
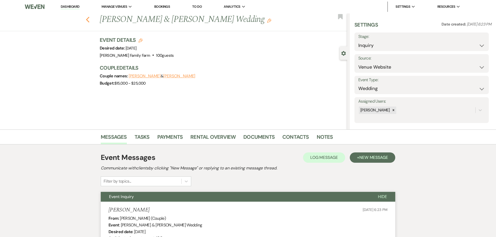
click at [88, 19] on use "button" at bounding box center [87, 20] width 3 height 6
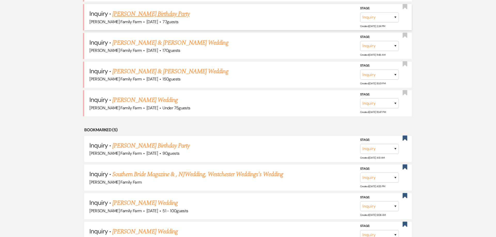
scroll to position [357, 0]
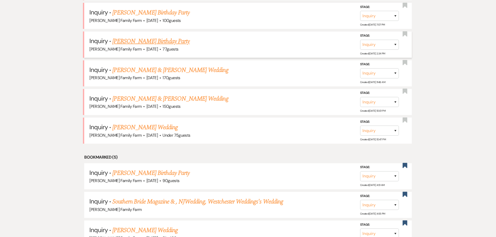
click at [144, 46] on link "[PERSON_NAME] Birthday Party" at bounding box center [150, 41] width 77 height 9
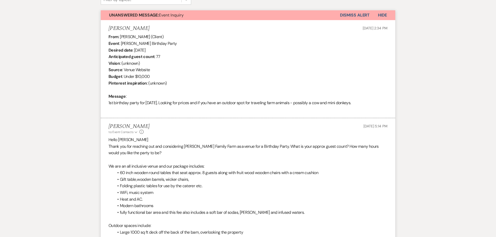
select select "5"
select select "4"
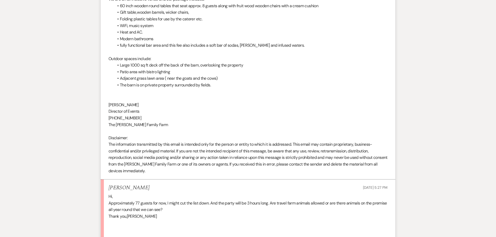
scroll to position [419, 0]
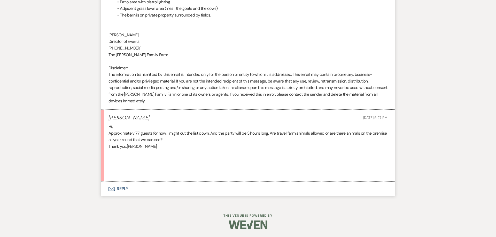
click at [120, 190] on button "Envelope Reply" at bounding box center [248, 189] width 294 height 14
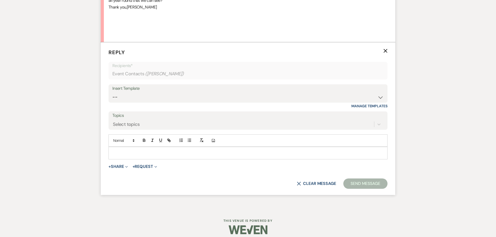
scroll to position [559, 0]
click at [124, 150] on div at bounding box center [248, 153] width 278 height 12
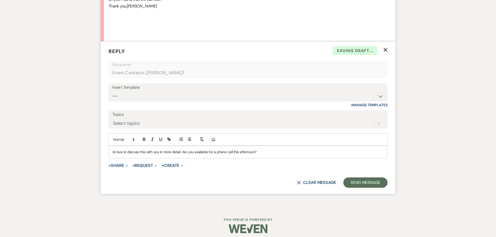
scroll to position [557, 0]
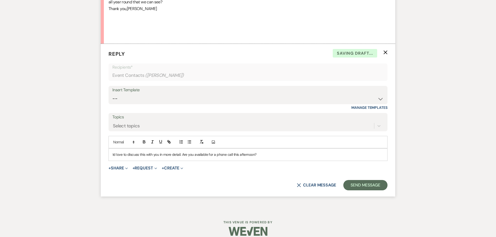
click at [113, 157] on p "Id love to discuss this with you in more detail. Are you available for a phone …" at bounding box center [248, 155] width 271 height 6
click at [358, 188] on button "Send Message" at bounding box center [365, 185] width 44 height 10
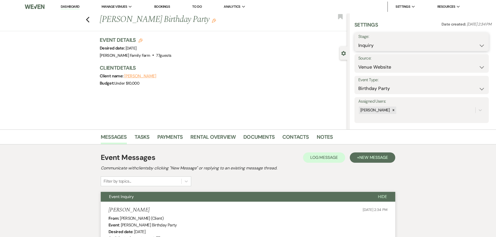
click at [358, 41] on select "Inquiry Follow Up Tour Requested Tour Confirmed Toured Proposal Sent Booked Lost" at bounding box center [421, 46] width 126 height 10
click option "Follow Up" at bounding box center [0, 0] width 0 height 0
click at [358, 41] on select "Inquiry Follow Up Tour Requested Tour Confirmed Toured Proposal Sent Booked Lost" at bounding box center [405, 46] width 95 height 10
select select "2"
click option "Tour Requested" at bounding box center [0, 0] width 0 height 0
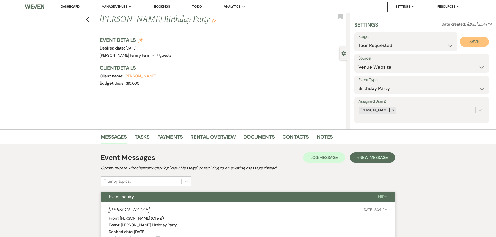
click at [475, 41] on button "Save" at bounding box center [473, 42] width 29 height 10
click at [88, 21] on use "button" at bounding box center [87, 20] width 3 height 6
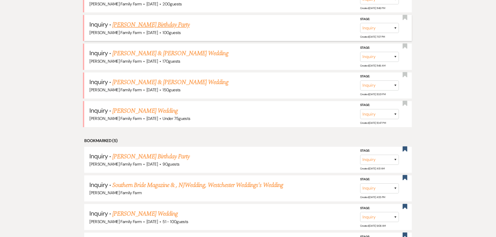
scroll to position [299, 0]
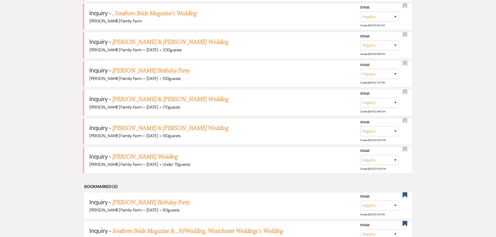
click at [147, 71] on link "[PERSON_NAME] Birthday Party" at bounding box center [150, 70] width 77 height 9
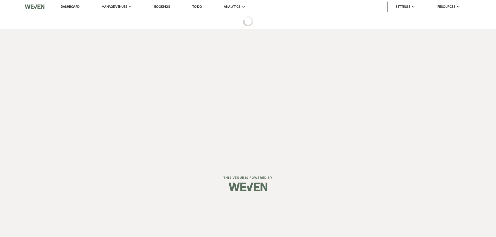
select select "5"
select select "4"
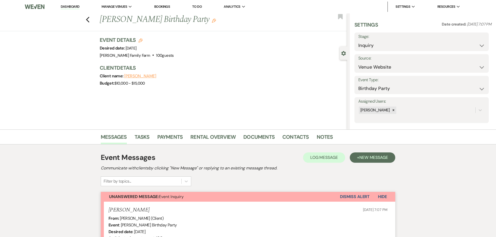
scroll to position [125, 0]
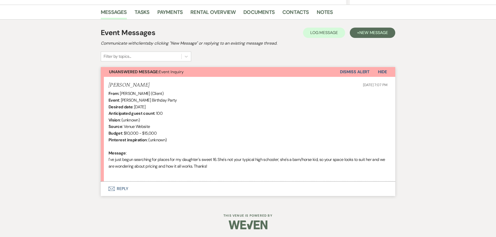
click at [121, 189] on button "Envelope Reply" at bounding box center [248, 189] width 294 height 14
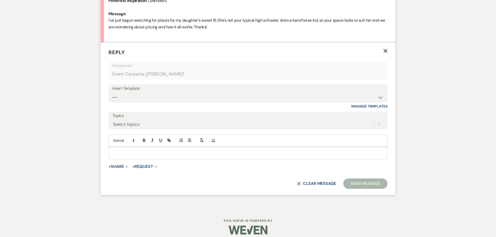
scroll to position [265, 0]
click at [112, 92] on select "-- Follow Up 1a. Non wedding request for info (Barn) 8. Proposal email Follow u…" at bounding box center [247, 97] width 271 height 10
select select "5985"
click option "What would you like event to look like?" at bounding box center [0, 0] width 0 height 0
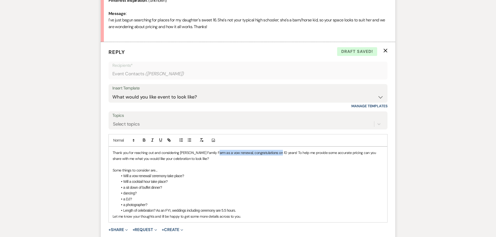
drag, startPoint x: 264, startPoint y: 153, endPoint x: 276, endPoint y: 155, distance: 12.3
click at [276, 155] on p "Thank you for reaching out and considering [PERSON_NAME] Family Farm as a vow r…" at bounding box center [248, 156] width 271 height 12
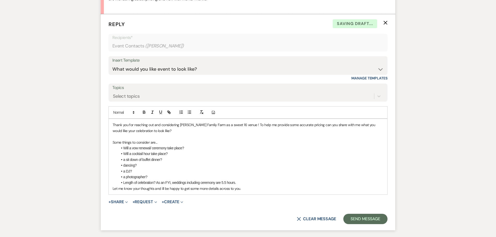
scroll to position [317, 0]
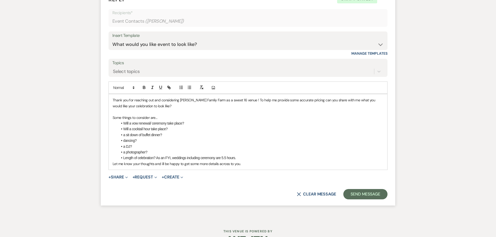
click at [125, 124] on li "Will a vow renewal/ ceremony take place?" at bounding box center [250, 124] width 265 height 6
click at [186, 125] on li "Will a vow renewal/ ceremony take place?" at bounding box center [250, 124] width 265 height 6
drag, startPoint x: 188, startPoint y: 122, endPoint x: 122, endPoint y: 125, distance: 65.6
click at [122, 125] on li "Will a vow renewal/ ceremony take place?" at bounding box center [250, 124] width 265 height 6
drag, startPoint x: 211, startPoint y: 156, endPoint x: 156, endPoint y: 158, distance: 54.8
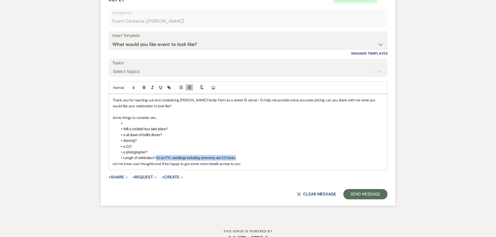
click at [156, 158] on li "Length of celebration? As an FYI, weddings including ceremony are 5.5 hours." at bounding box center [250, 158] width 265 height 6
click at [123, 157] on li "Length of celebration?" at bounding box center [250, 158] width 265 height 6
click at [137, 123] on li at bounding box center [250, 124] width 265 height 6
click at [164, 135] on li "a sit down of buffet dinner?" at bounding box center [250, 135] width 265 height 6
click at [151, 140] on li "dancing?" at bounding box center [250, 141] width 265 height 6
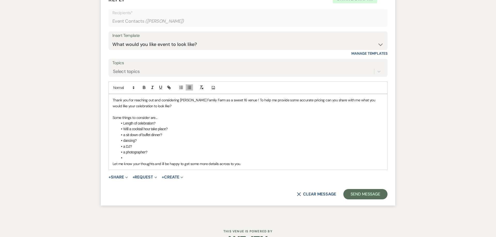
click at [138, 147] on li "a DJ?" at bounding box center [250, 147] width 265 height 6
click at [156, 151] on li "a photographer?" at bounding box center [250, 152] width 265 height 6
click at [132, 158] on li at bounding box center [250, 158] width 265 height 6
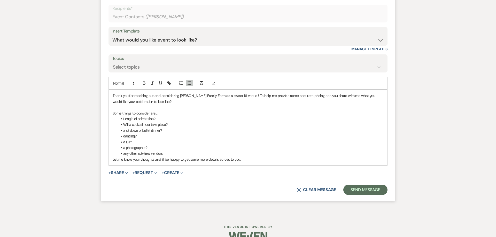
scroll to position [324, 0]
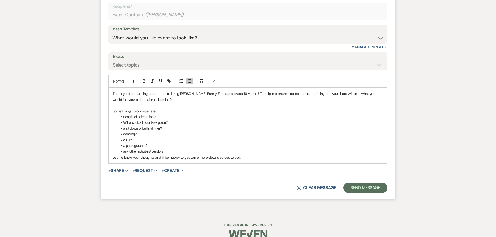
click at [177, 151] on li "any other activities/ vendors" at bounding box center [250, 152] width 265 height 6
click at [125, 118] on li "Length of celebration?" at bounding box center [250, 117] width 265 height 6
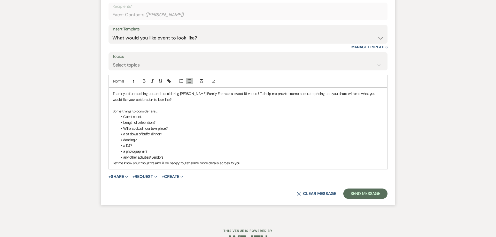
click at [251, 164] on p "Let me know your thoughts and ill be happy to get some more details across to y…" at bounding box center [248, 163] width 271 height 6
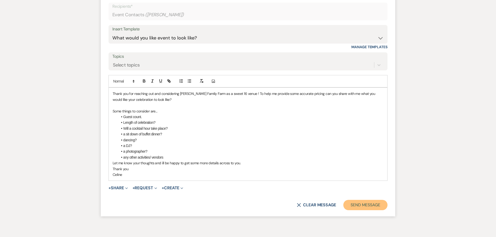
click at [351, 207] on button "Send Message" at bounding box center [365, 205] width 44 height 10
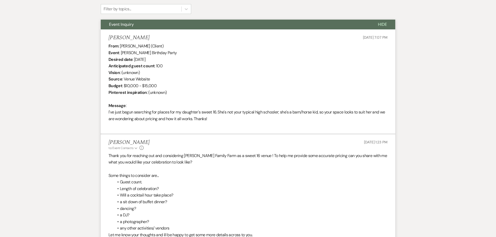
scroll to position [0, 0]
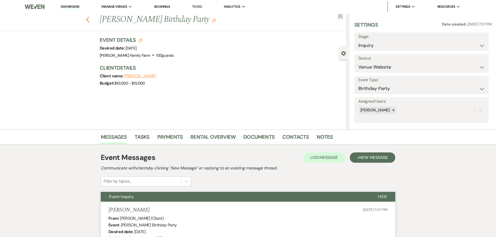
click at [89, 21] on icon "Previous" at bounding box center [88, 20] width 4 height 6
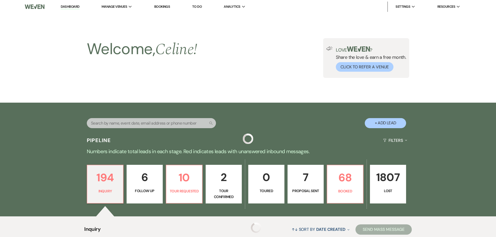
scroll to position [299, 0]
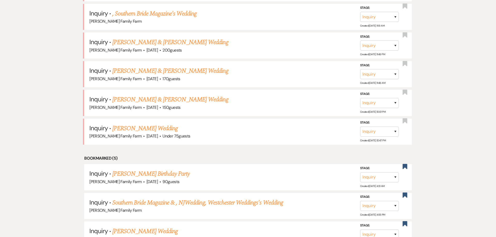
click at [168, 44] on link "[PERSON_NAME] & [PERSON_NAME] Wedding" at bounding box center [170, 42] width 116 height 9
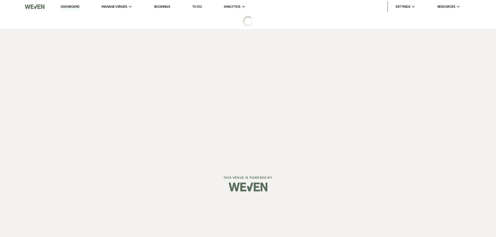
select select "5"
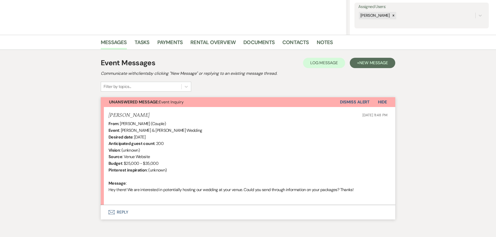
scroll to position [118, 0]
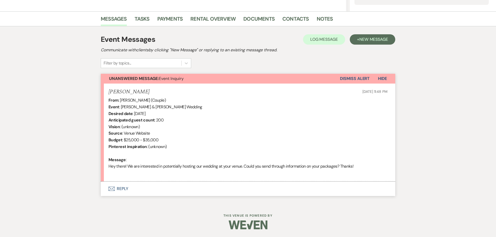
click at [122, 188] on button "Envelope Reply" at bounding box center [248, 189] width 294 height 14
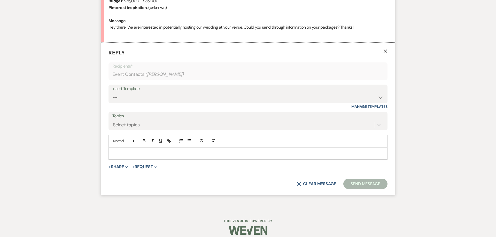
scroll to position [258, 0]
click at [123, 152] on p at bounding box center [248, 153] width 271 height 6
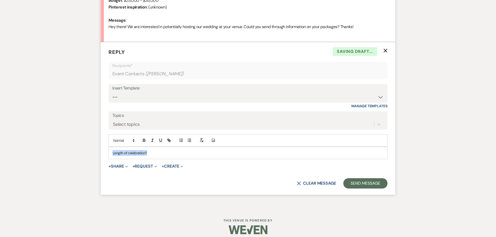
drag, startPoint x: 152, startPoint y: 153, endPoint x: 60, endPoint y: 142, distance: 92.5
click at [109, 147] on div "Length of celebration?" at bounding box center [248, 153] width 278 height 12
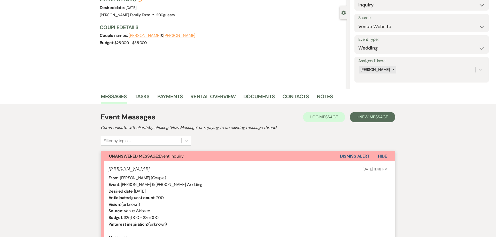
scroll to position [0, 0]
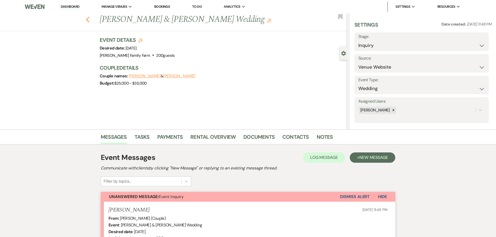
click at [86, 19] on icon "Previous" at bounding box center [88, 20] width 4 height 6
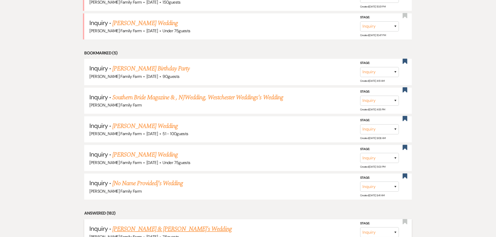
scroll to position [523, 0]
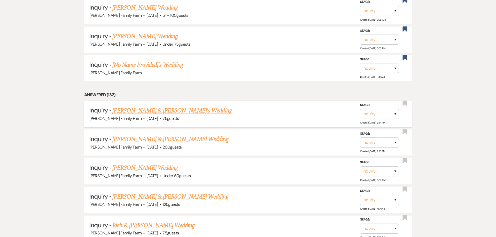
click at [148, 111] on link "[PERSON_NAME] & [PERSON_NAME]'s Wedding" at bounding box center [171, 110] width 119 height 9
select select "5"
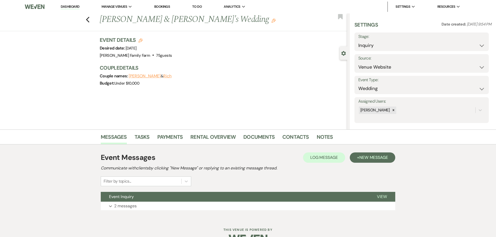
scroll to position [14, 0]
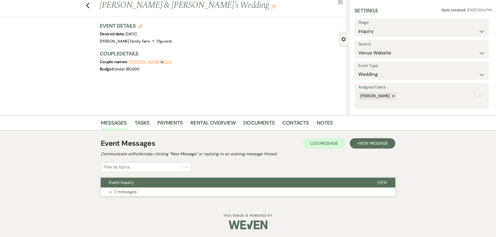
click at [130, 192] on p "2 messages" at bounding box center [125, 192] width 22 height 7
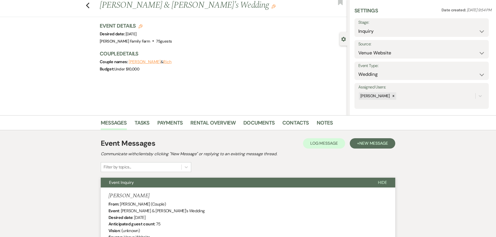
click at [130, 193] on h5 "[PERSON_NAME]" at bounding box center [128, 196] width 41 height 6
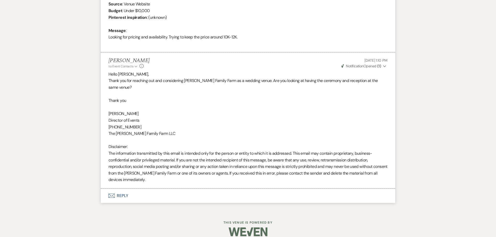
scroll to position [228, 0]
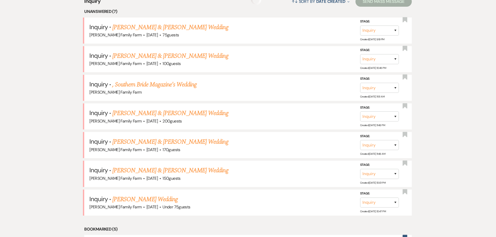
scroll to position [523, 0]
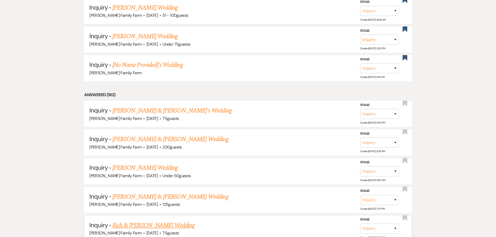
click at [164, 221] on link "Rich & [PERSON_NAME] Wedding" at bounding box center [153, 225] width 82 height 9
select select "5"
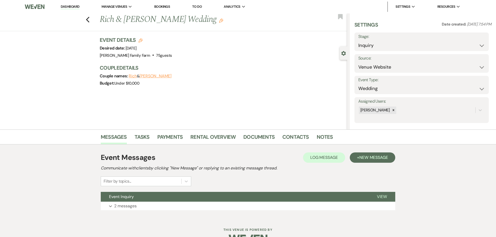
scroll to position [14, 0]
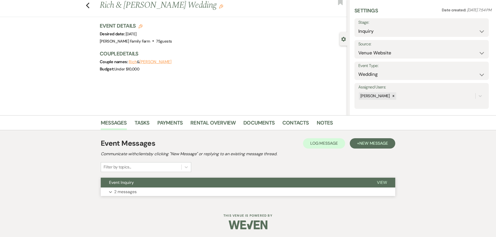
click at [124, 192] on p "2 messages" at bounding box center [125, 192] width 22 height 7
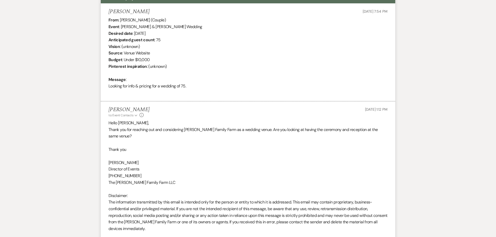
scroll to position [248, 0]
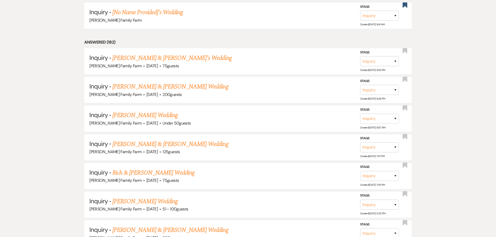
scroll to position [740, 0]
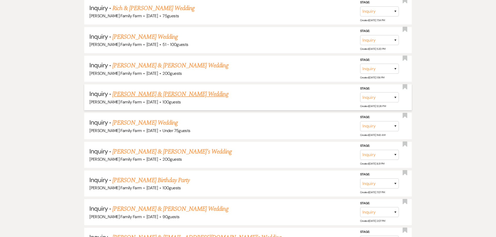
click at [160, 92] on link "[PERSON_NAME] & [PERSON_NAME] Wedding" at bounding box center [170, 94] width 116 height 9
select select "5"
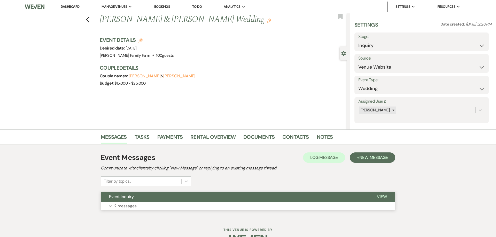
scroll to position [14, 0]
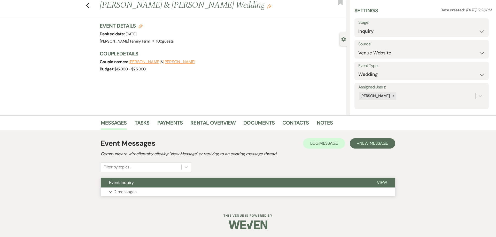
click at [128, 193] on p "2 messages" at bounding box center [125, 192] width 22 height 7
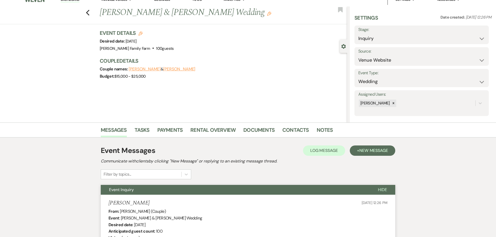
scroll to position [0, 0]
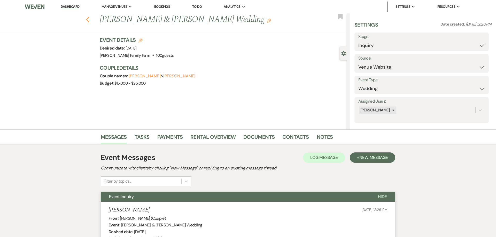
click at [87, 19] on use "button" at bounding box center [87, 20] width 3 height 6
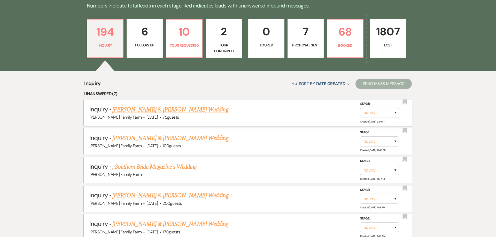
scroll to position [141, 0]
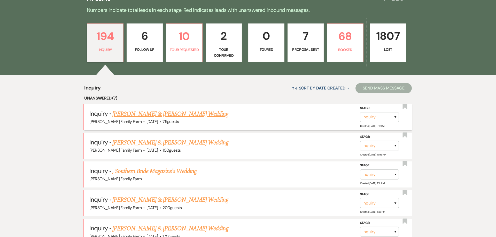
click at [170, 115] on link "[PERSON_NAME] & [PERSON_NAME] Wedding" at bounding box center [170, 114] width 116 height 9
select select "5"
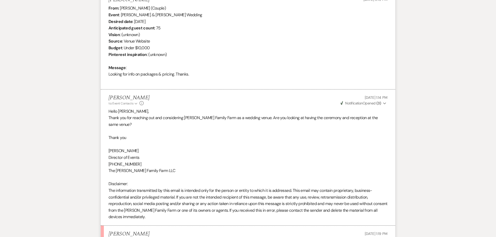
scroll to position [142, 0]
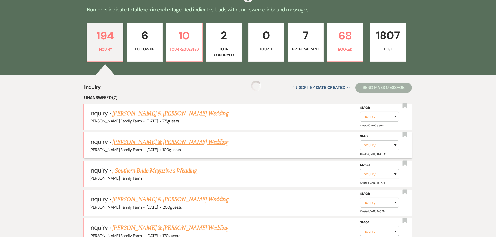
scroll to position [148, 0]
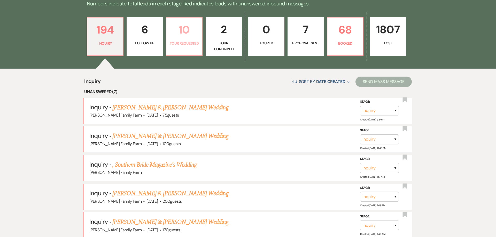
click at [178, 44] on p "Tour Requested" at bounding box center [183, 44] width 29 height 6
select select "2"
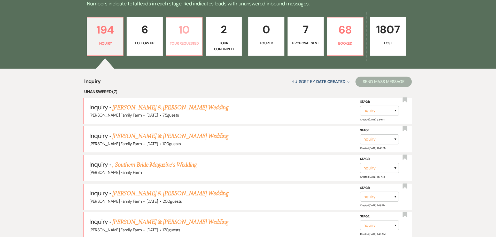
select select "2"
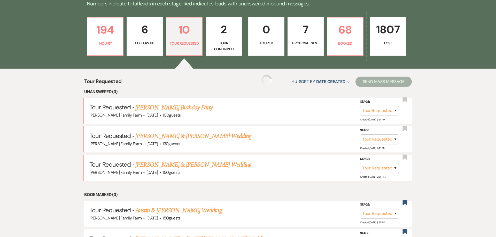
select select "2"
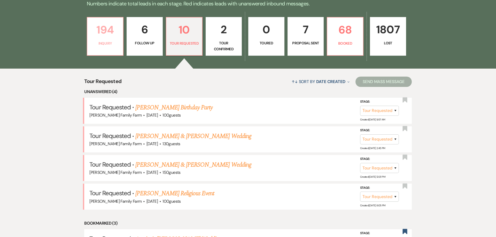
scroll to position [148, 0]
click at [107, 37] on p "194" at bounding box center [104, 29] width 29 height 17
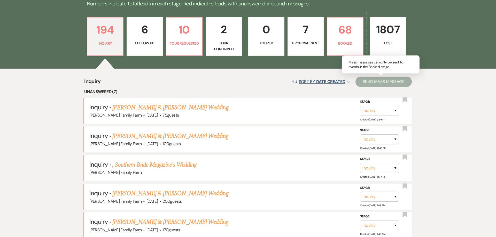
click at [348, 83] on icon "Expand" at bounding box center [348, 82] width 2 height 4
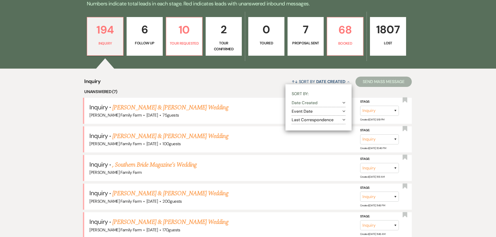
scroll to position [148, 0]
click at [342, 104] on icon "Expand" at bounding box center [343, 103] width 3 height 4
click at [342, 134] on use "button" at bounding box center [343, 135] width 3 height 2
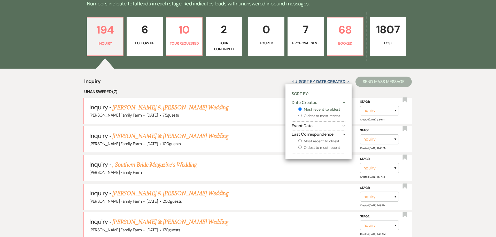
click at [299, 141] on input "Most recent to oldest" at bounding box center [299, 140] width 3 height 3
radio input "true"
radio input "false"
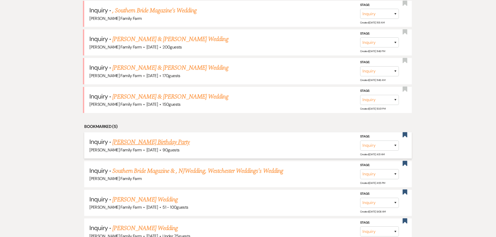
scroll to position [334, 0]
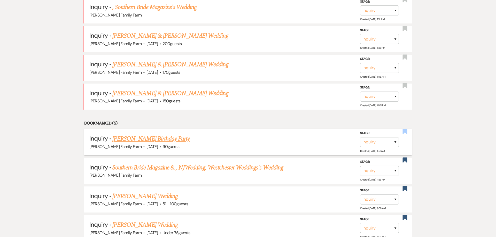
click at [403, 132] on use "button" at bounding box center [404, 131] width 5 height 5
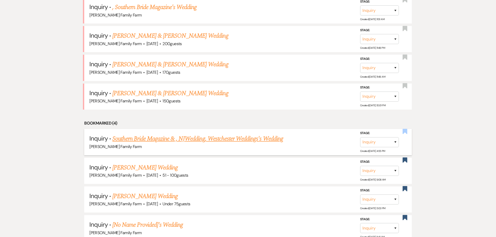
click at [405, 131] on use "button" at bounding box center [404, 131] width 5 height 5
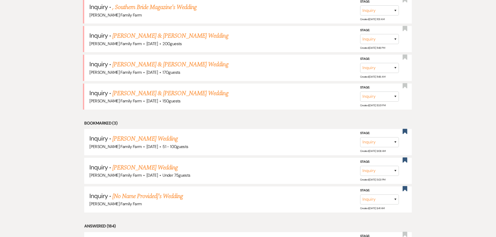
click at [405, 131] on use "button" at bounding box center [404, 131] width 5 height 5
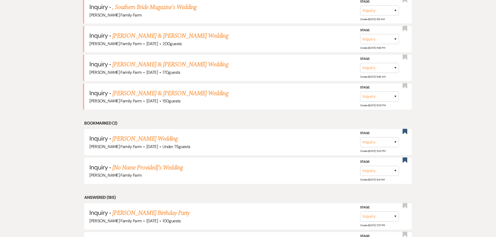
click at [405, 131] on use "button" at bounding box center [404, 131] width 5 height 5
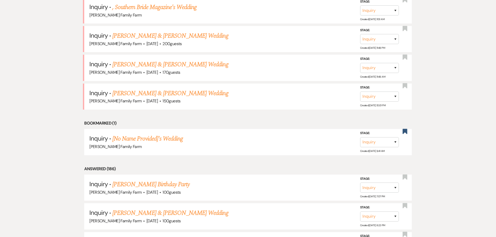
click at [405, 131] on use "button" at bounding box center [404, 131] width 5 height 5
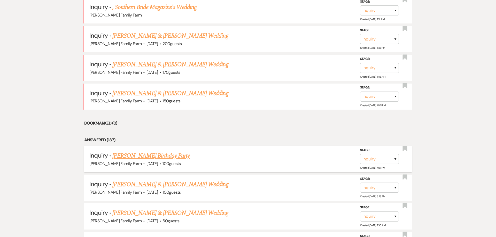
click at [168, 154] on link "[PERSON_NAME] Birthday Party" at bounding box center [150, 155] width 77 height 9
select select "5"
select select "4"
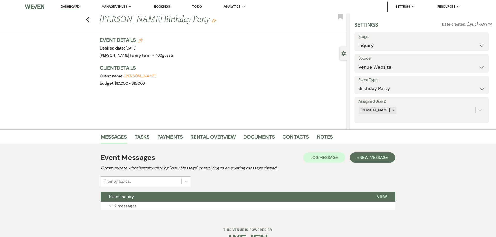
scroll to position [14, 0]
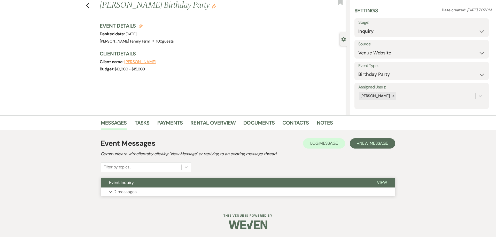
click at [130, 194] on p "2 messages" at bounding box center [125, 192] width 22 height 7
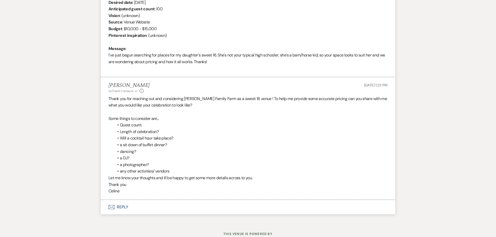
scroll to position [225, 0]
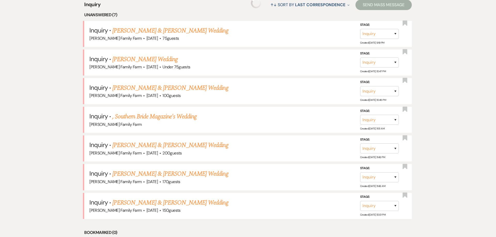
select select "5"
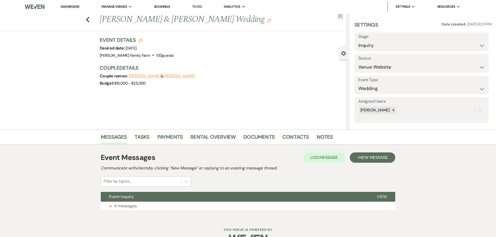
scroll to position [14, 0]
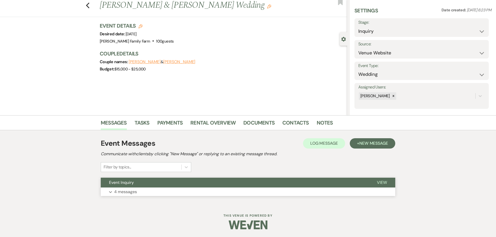
click at [132, 192] on p "4 messages" at bounding box center [125, 192] width 23 height 7
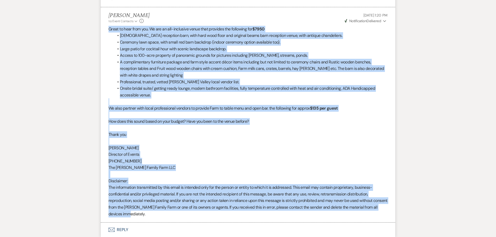
scroll to position [476, 0]
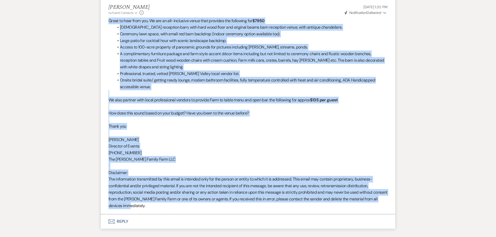
drag, startPoint x: 109, startPoint y: 87, endPoint x: 271, endPoint y: 212, distance: 204.3
click at [271, 212] on li "[PERSON_NAME] to: Event Contacts Expand Info [DATE] 1:20 PM Weven Check Notific…" at bounding box center [248, 107] width 294 height 216
copy div "Lorem ip dolo sita con. Ad eli se doe-temporinc utlab etdo magnaali eni adminim…"
click at [174, 157] on p "The [PERSON_NAME] Family Farm LLC" at bounding box center [247, 159] width 279 height 7
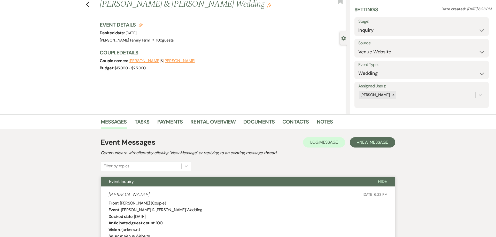
scroll to position [0, 0]
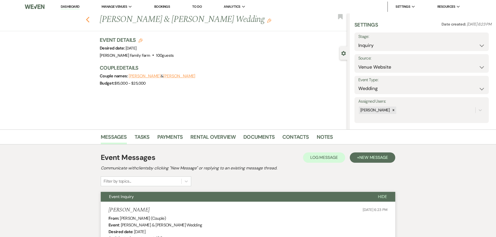
click at [87, 20] on use "button" at bounding box center [87, 20] width 3 height 6
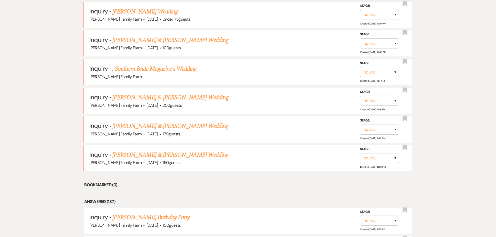
scroll to position [150, 0]
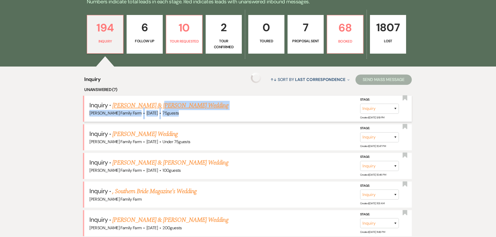
click at [157, 103] on link "[PERSON_NAME] & [PERSON_NAME] Wedding" at bounding box center [170, 105] width 116 height 9
select select "5"
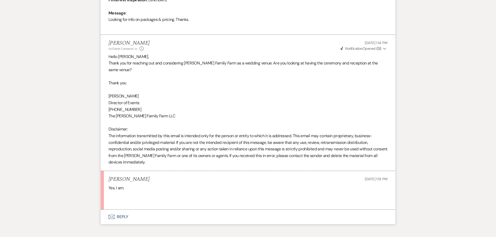
scroll to position [287, 0]
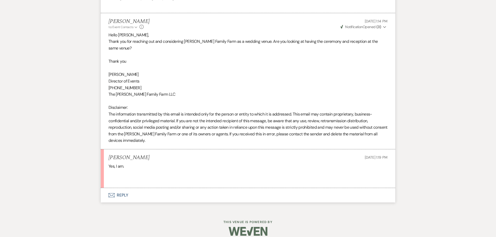
click at [119, 190] on button "Envelope Reply" at bounding box center [248, 195] width 294 height 14
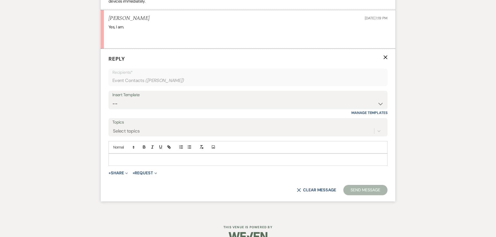
scroll to position [426, 0]
click at [123, 157] on p at bounding box center [248, 160] width 271 height 6
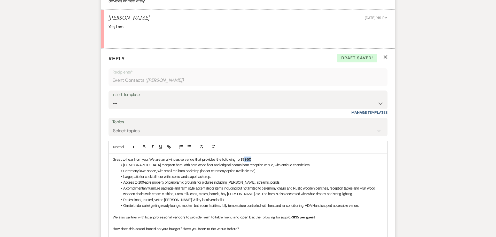
drag, startPoint x: 253, startPoint y: 153, endPoint x: 244, endPoint y: 153, distance: 8.5
click at [244, 157] on p "Great to hear from you. We are an all-inclusive venue that provides the followi…" at bounding box center [248, 160] width 271 height 6
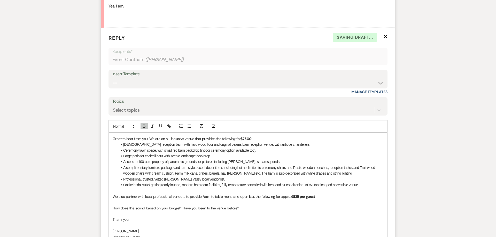
scroll to position [459, 0]
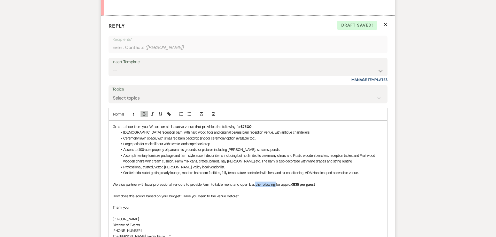
drag, startPoint x: 254, startPoint y: 179, endPoint x: 275, endPoint y: 179, distance: 20.7
click at [275, 182] on p "We also partner with local professional vendors to provide Farm to table menu a…" at bounding box center [248, 185] width 271 height 6
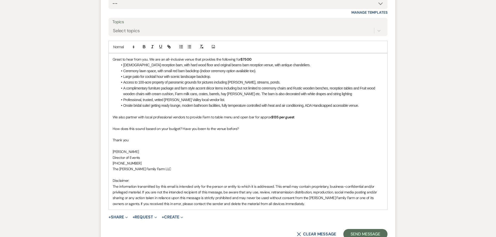
scroll to position [565, 0]
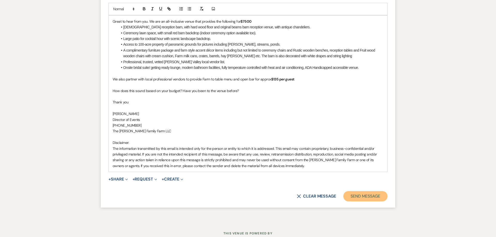
click at [356, 191] on button "Send Message" at bounding box center [365, 196] width 44 height 10
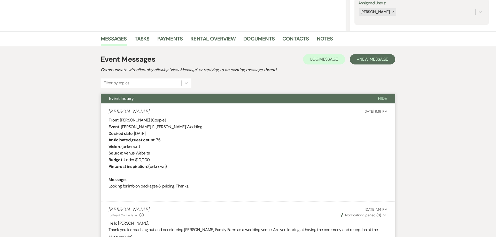
scroll to position [0, 0]
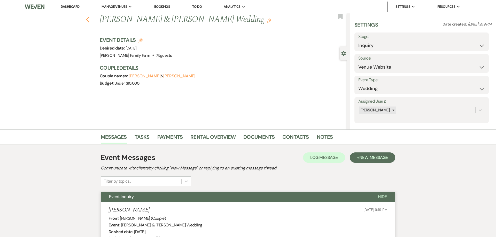
click at [89, 19] on icon "Previous" at bounding box center [88, 20] width 4 height 6
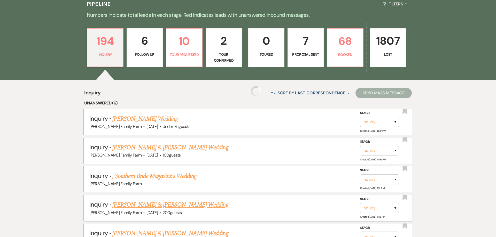
scroll to position [202, 0]
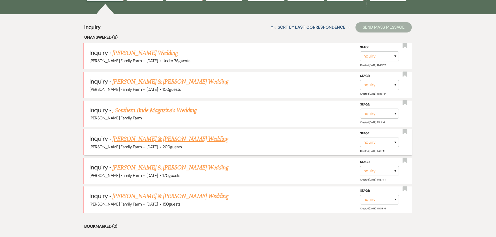
click at [174, 139] on link "[PERSON_NAME] & [PERSON_NAME] Wedding" at bounding box center [170, 138] width 116 height 9
select select "5"
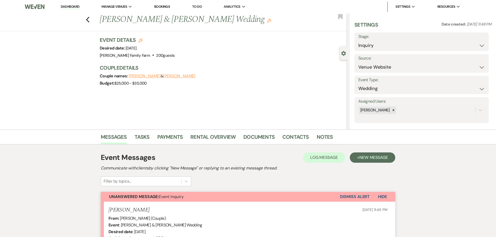
scroll to position [118, 0]
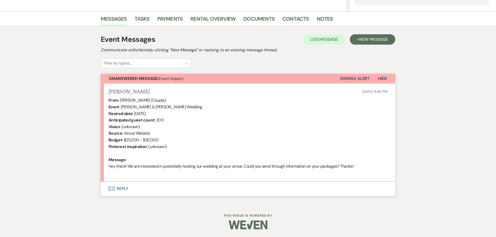
click at [122, 189] on button "Envelope Reply" at bounding box center [248, 189] width 294 height 14
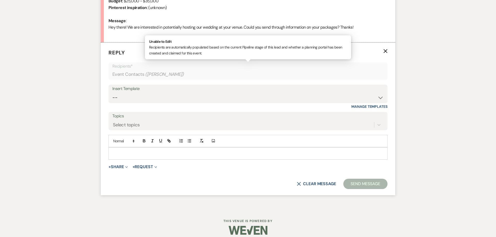
scroll to position [258, 0]
click at [112, 92] on select "-- Follow Up 1a. Non wedding request for info (Barn) 8. Proposal email Follow u…" at bounding box center [247, 97] width 271 height 10
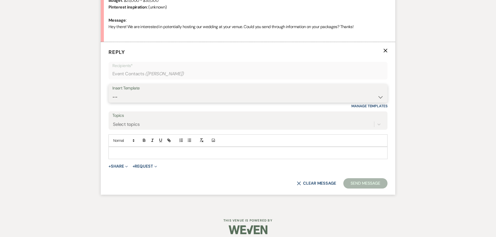
select select "3857"
click option "1. First response (Wedding)" at bounding box center [0, 0] width 0 height 0
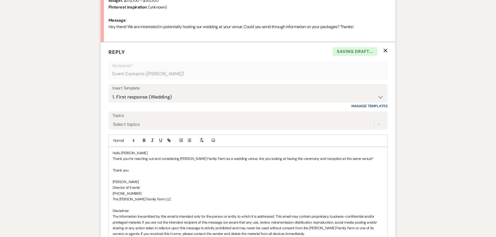
click at [367, 159] on p "Thank you for reaching out and considering [PERSON_NAME] Family Farm as a weddi…" at bounding box center [248, 159] width 271 height 6
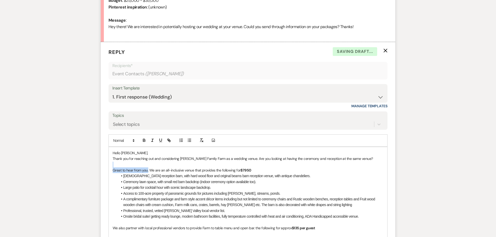
drag, startPoint x: 148, startPoint y: 171, endPoint x: 108, endPoint y: 166, distance: 40.3
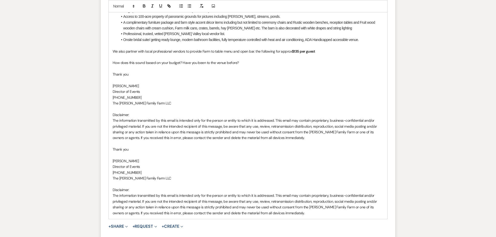
scroll to position [494, 0]
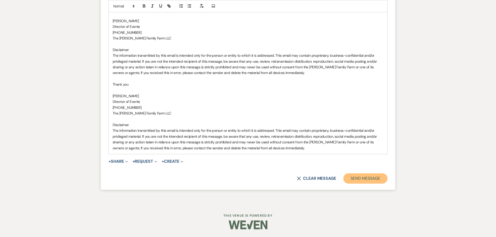
click at [369, 179] on button "Send Message" at bounding box center [365, 178] width 44 height 10
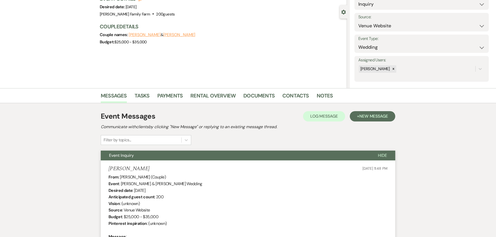
scroll to position [0, 0]
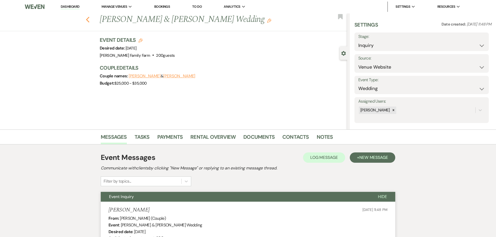
click at [88, 18] on use "button" at bounding box center [87, 20] width 3 height 6
